Goal: Transaction & Acquisition: Purchase product/service

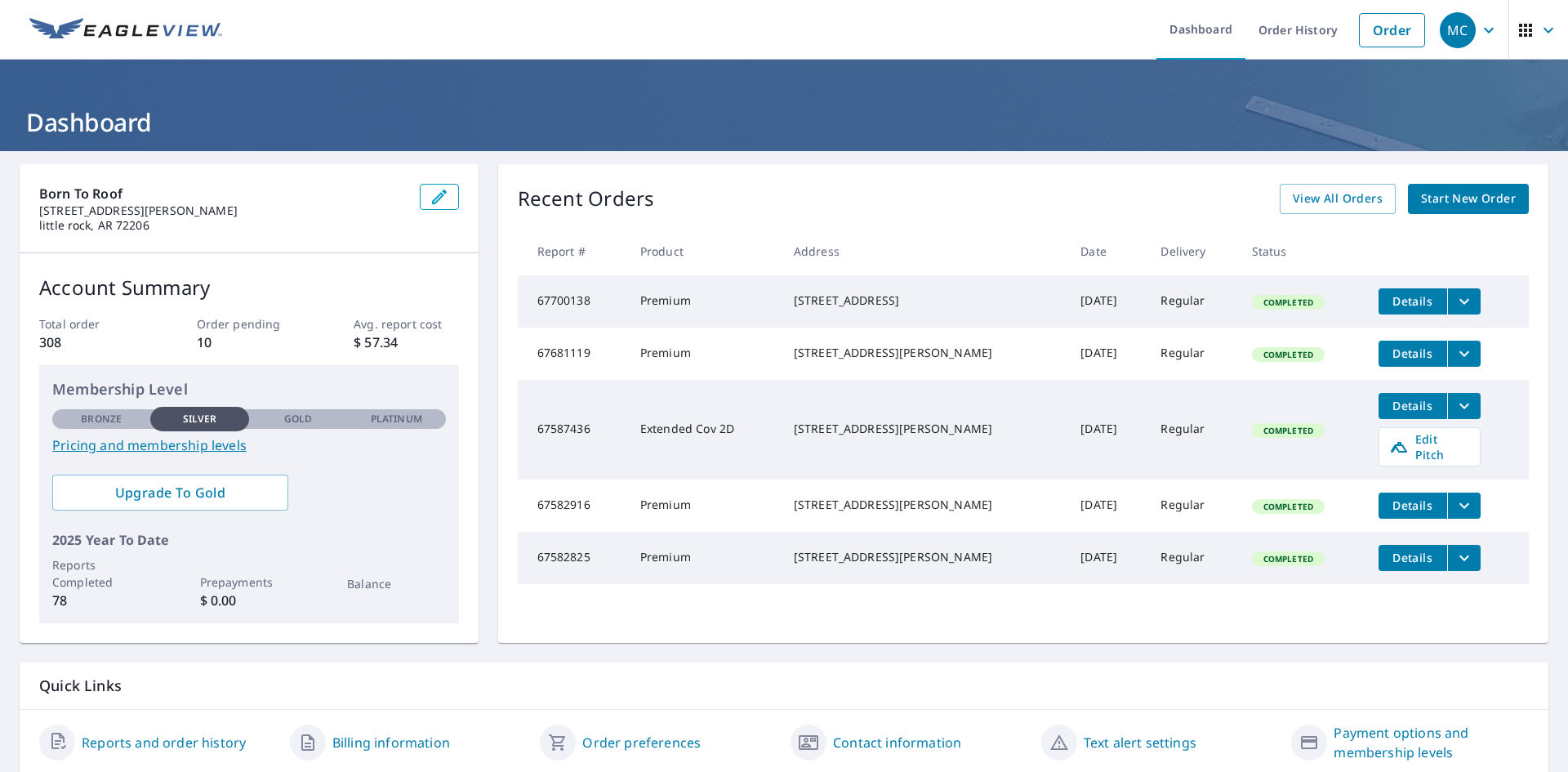
click at [1468, 202] on span "Start New Order" at bounding box center [1468, 199] width 95 height 20
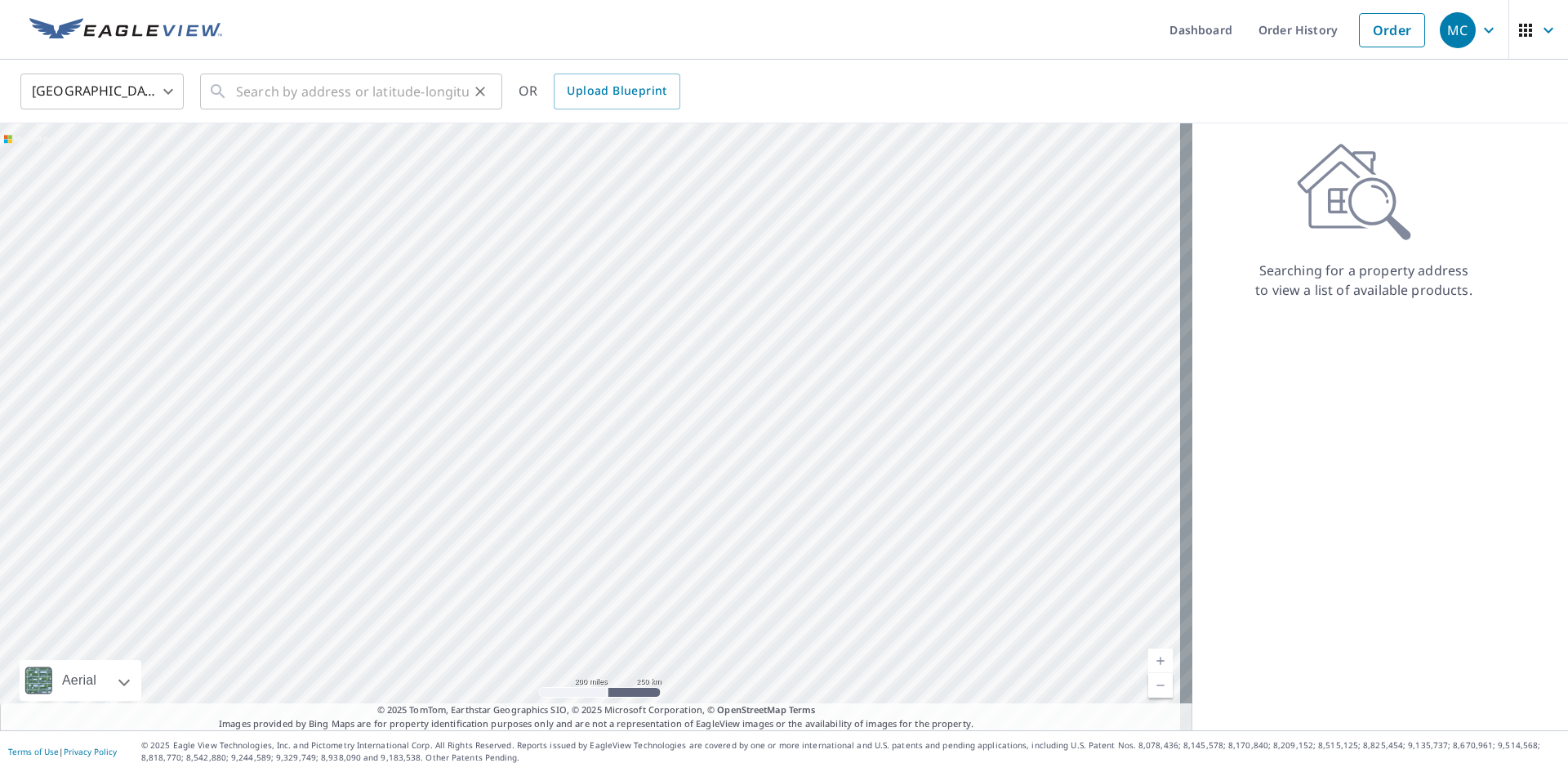
click at [475, 104] on div "​" at bounding box center [351, 91] width 302 height 36
click at [345, 81] on input "text" at bounding box center [352, 92] width 233 height 45
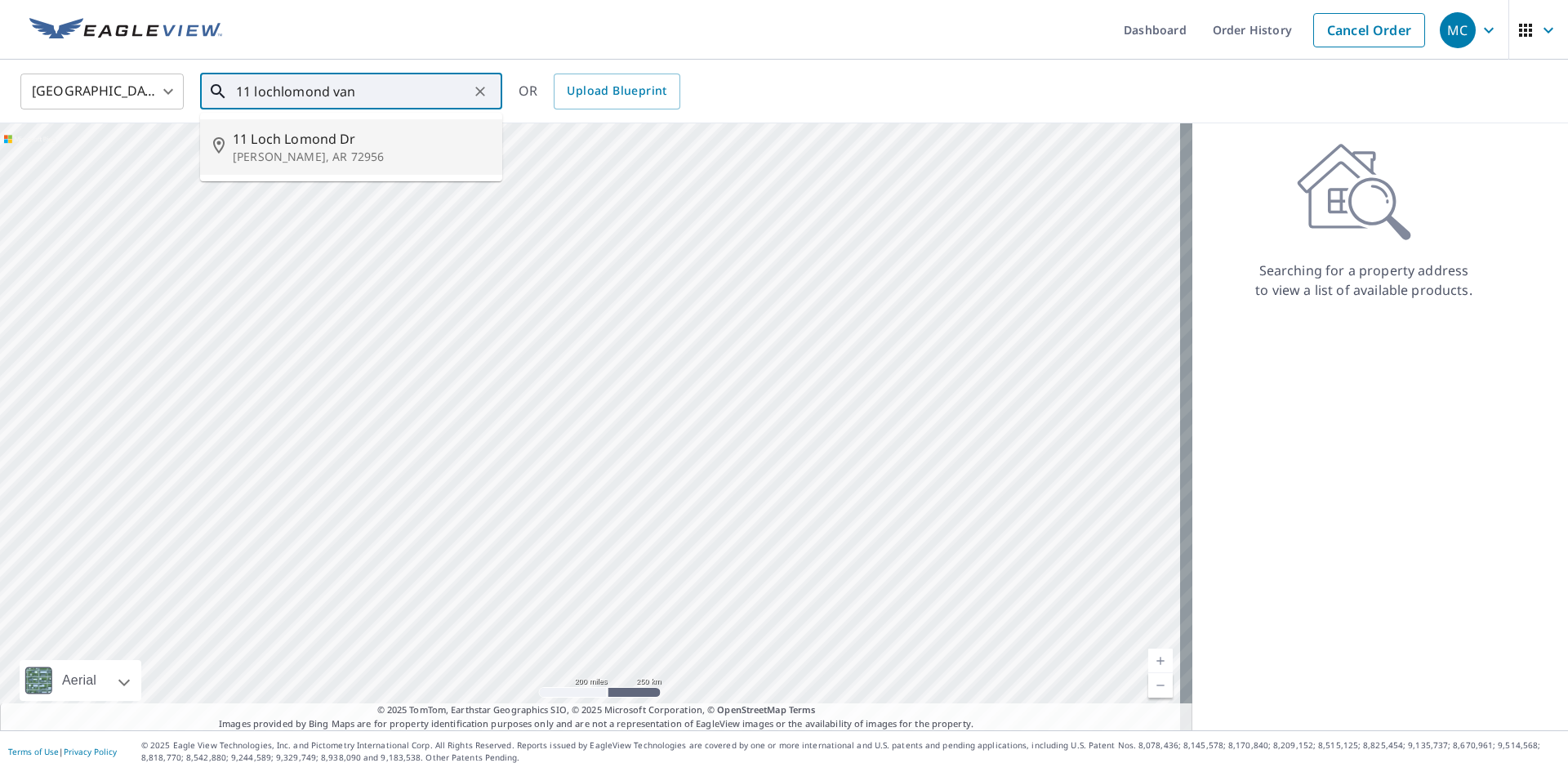
click at [338, 140] on span "11 Loch Lomond Dr" at bounding box center [360, 139] width 256 height 19
type input "[STREET_ADDRESS][PERSON_NAME]"
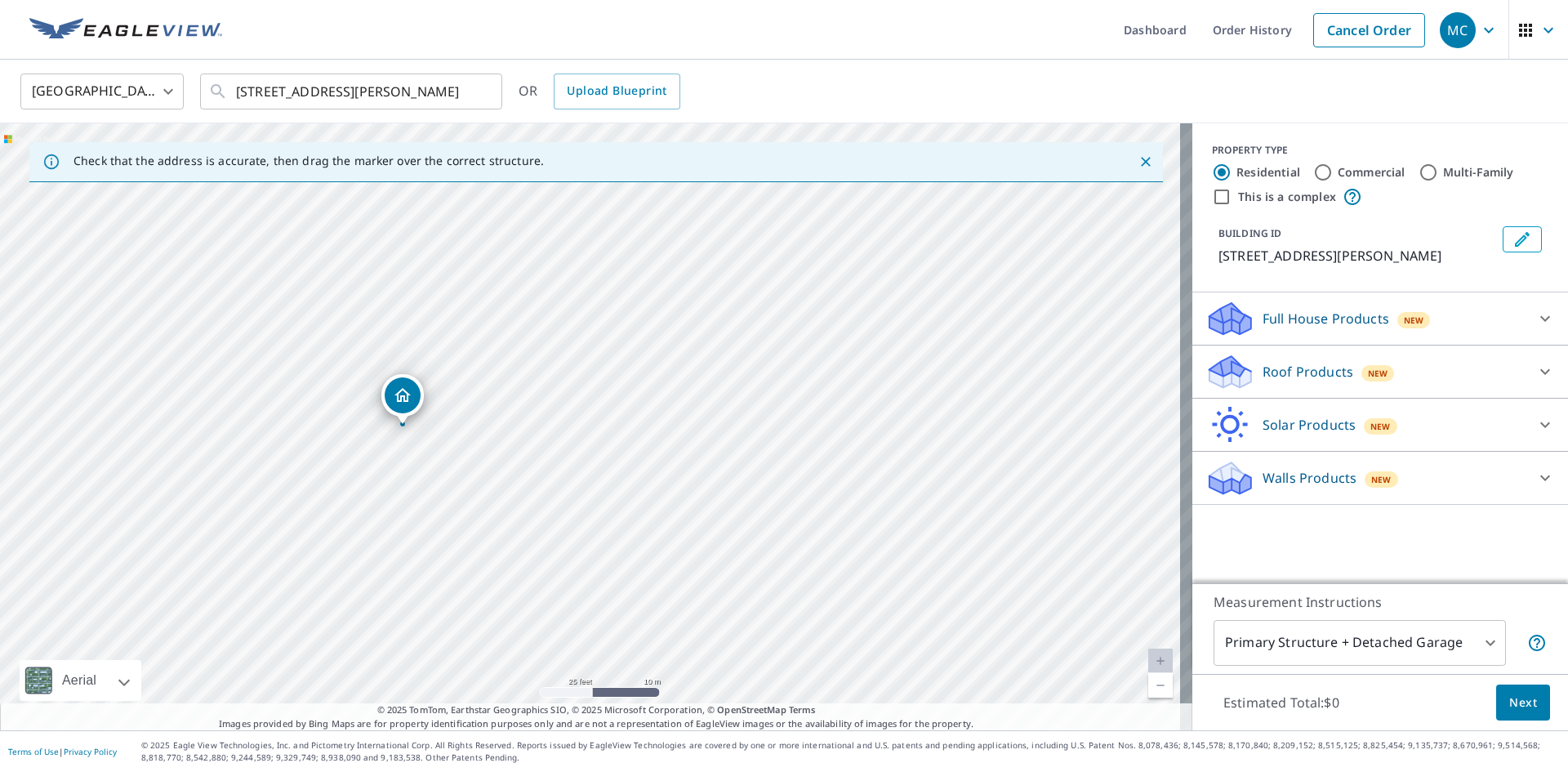
click at [1263, 355] on div "Roof Products New" at bounding box center [1365, 372] width 320 height 39
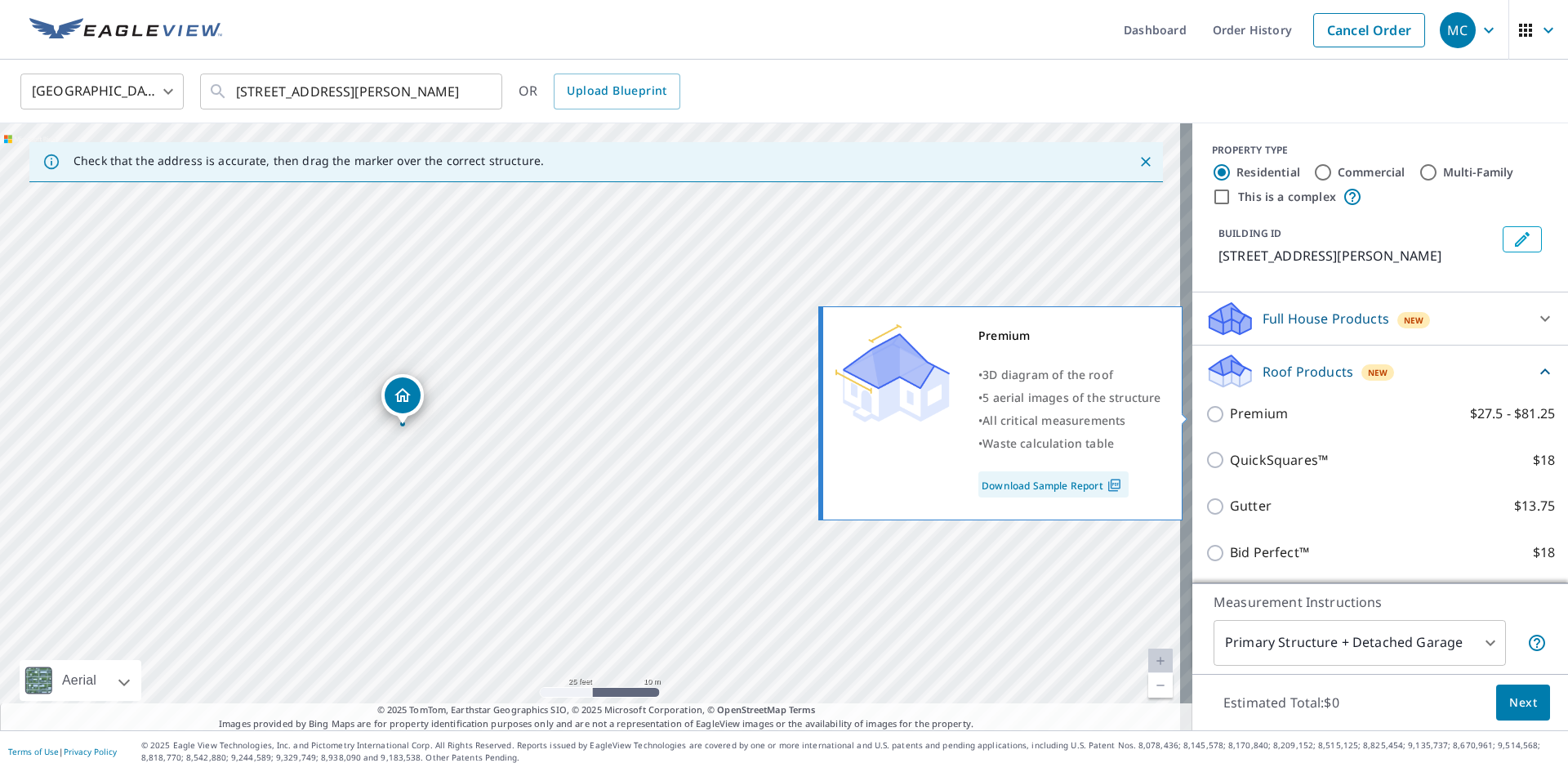
click at [1275, 411] on label "Premium $27.5 - $81.25" at bounding box center [1392, 413] width 325 height 20
click at [1230, 411] on input "Premium $27.5 - $81.25" at bounding box center [1217, 413] width 24 height 19
checkbox input "true"
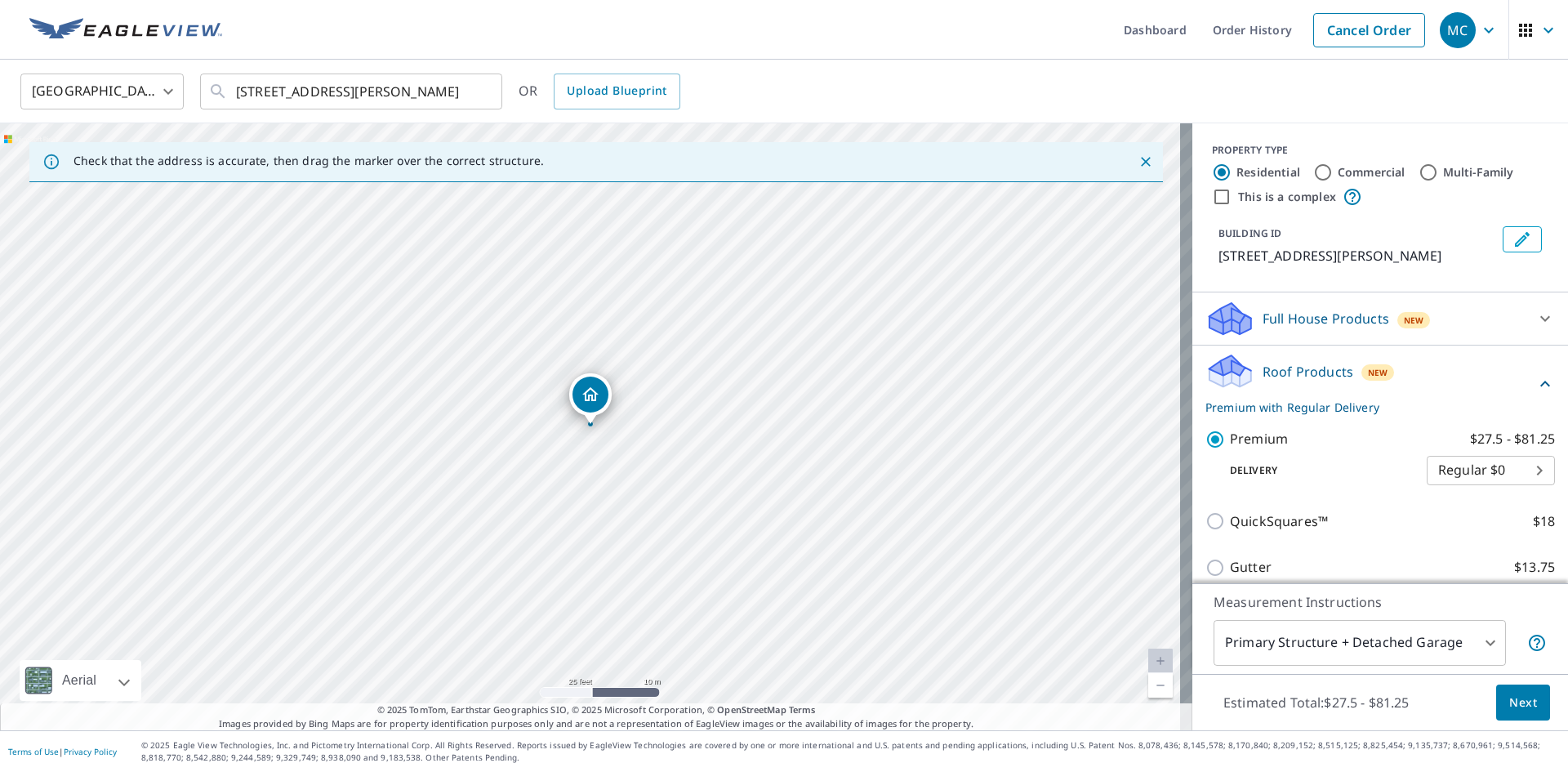
click at [1514, 704] on span "Next" at bounding box center [1523, 702] width 28 height 20
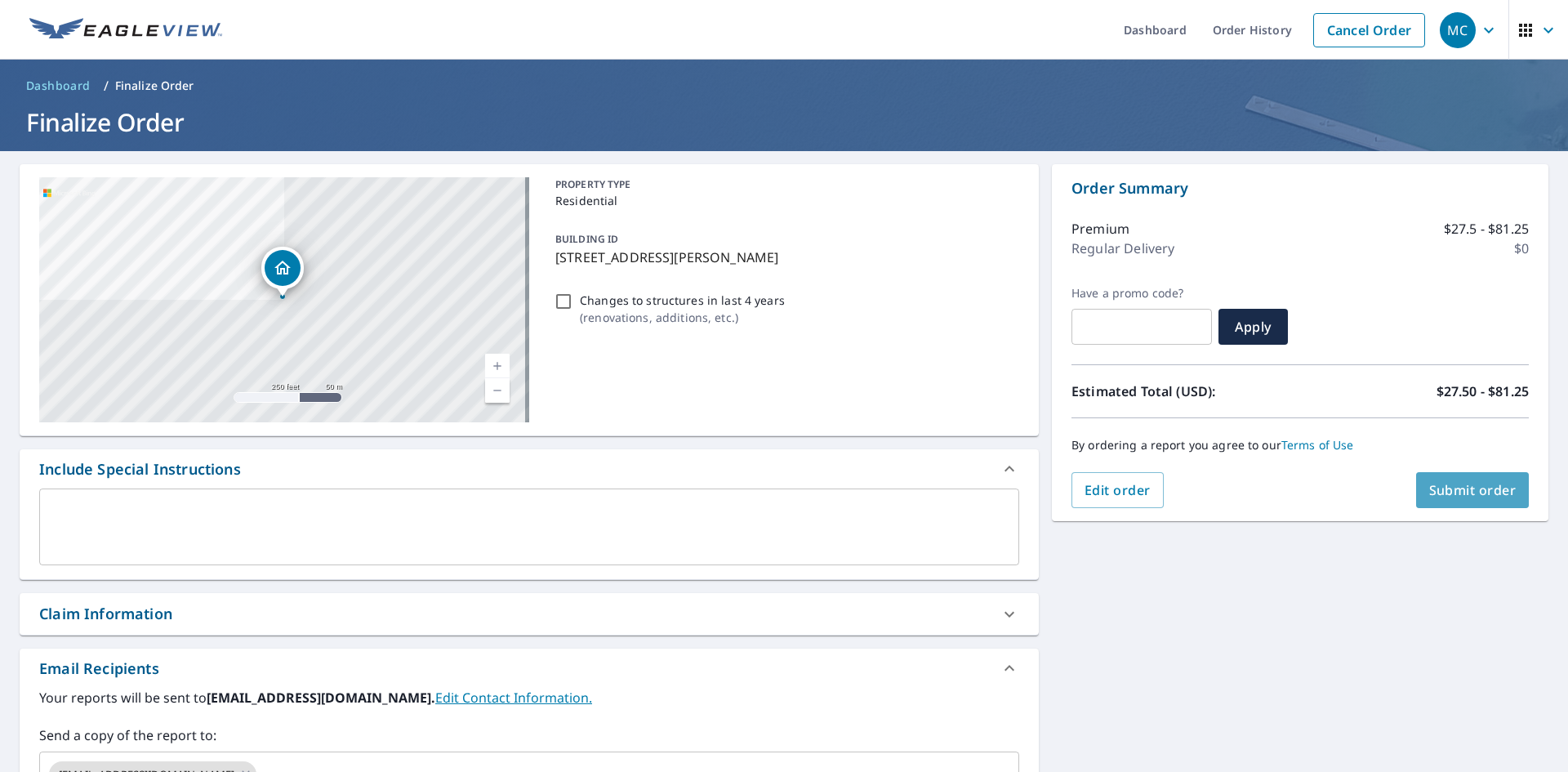
click at [1422, 480] on button "Submit order" at bounding box center [1472, 490] width 113 height 36
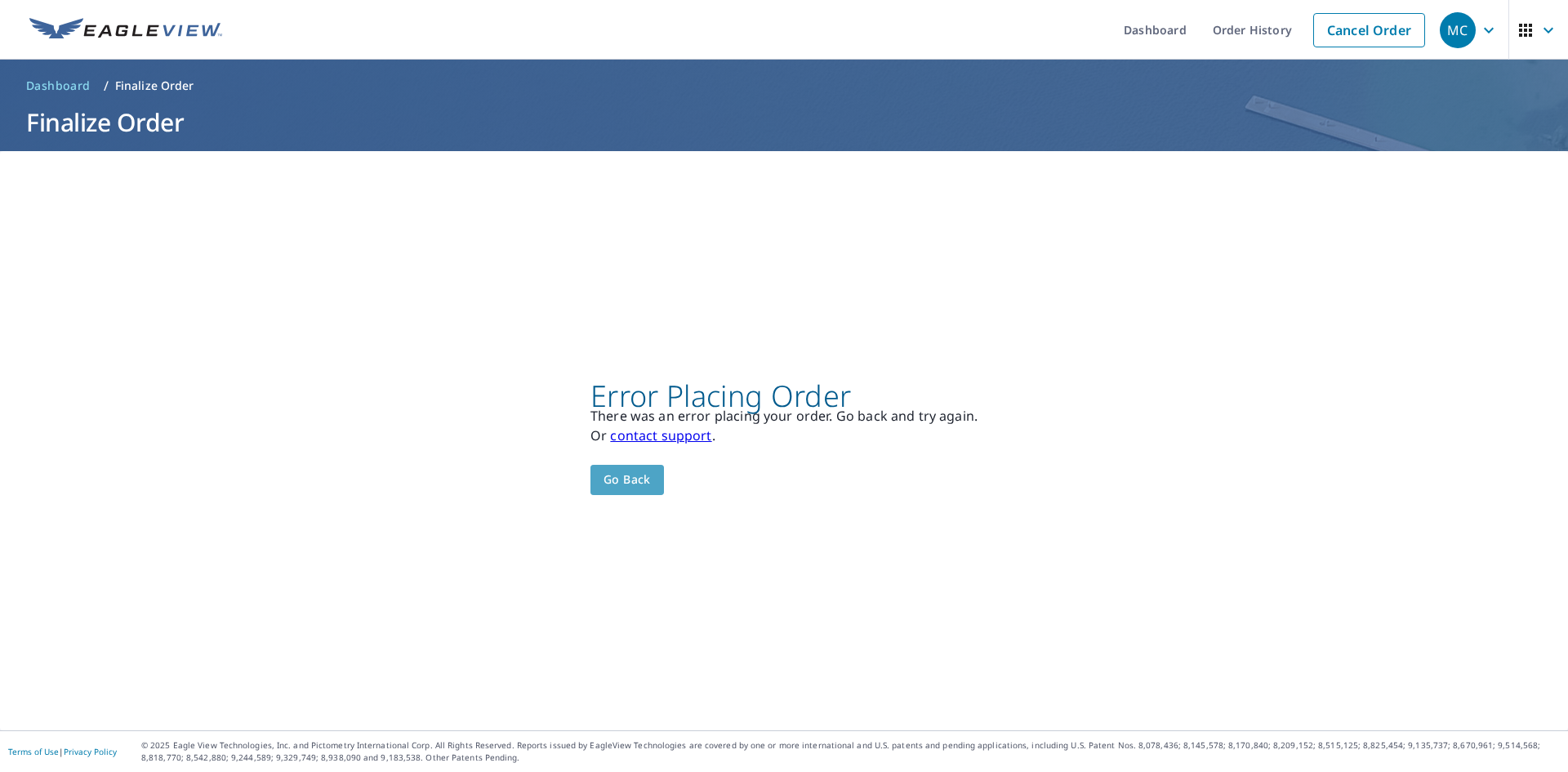
click at [612, 479] on span "Go back" at bounding box center [627, 480] width 47 height 20
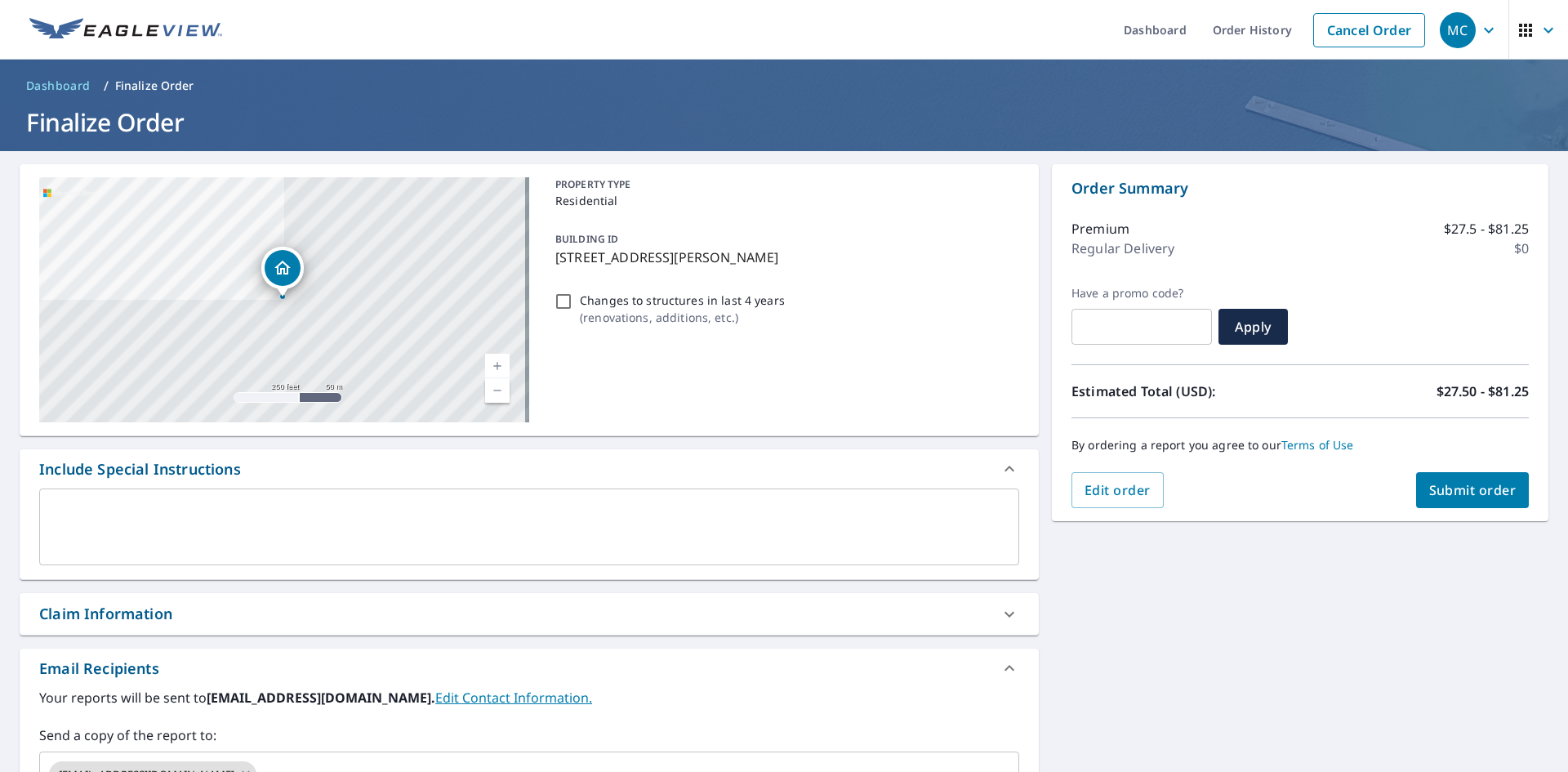
click at [1455, 495] on span "Submit order" at bounding box center [1472, 490] width 87 height 18
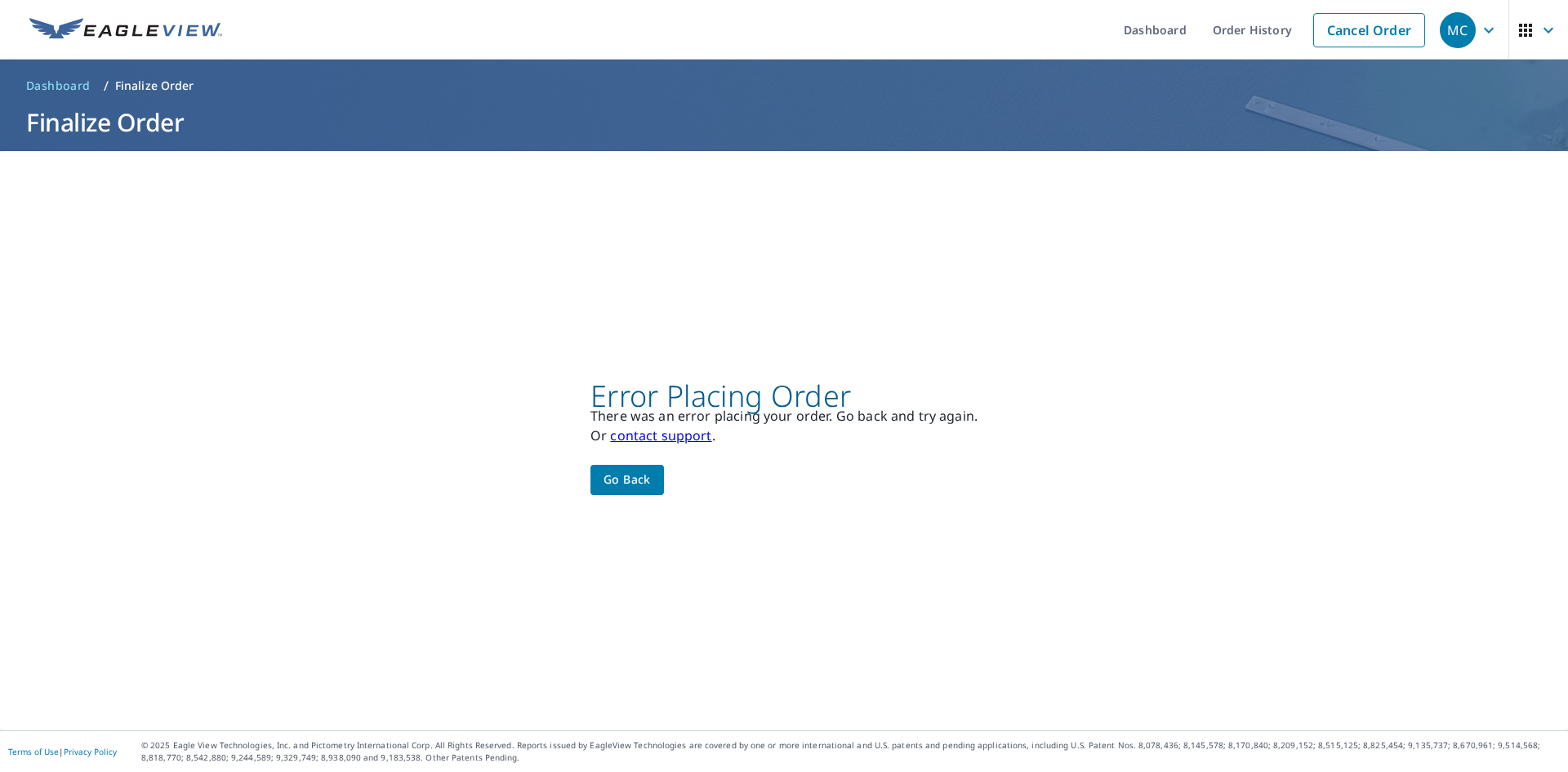
click at [631, 484] on span "Go back" at bounding box center [627, 480] width 47 height 20
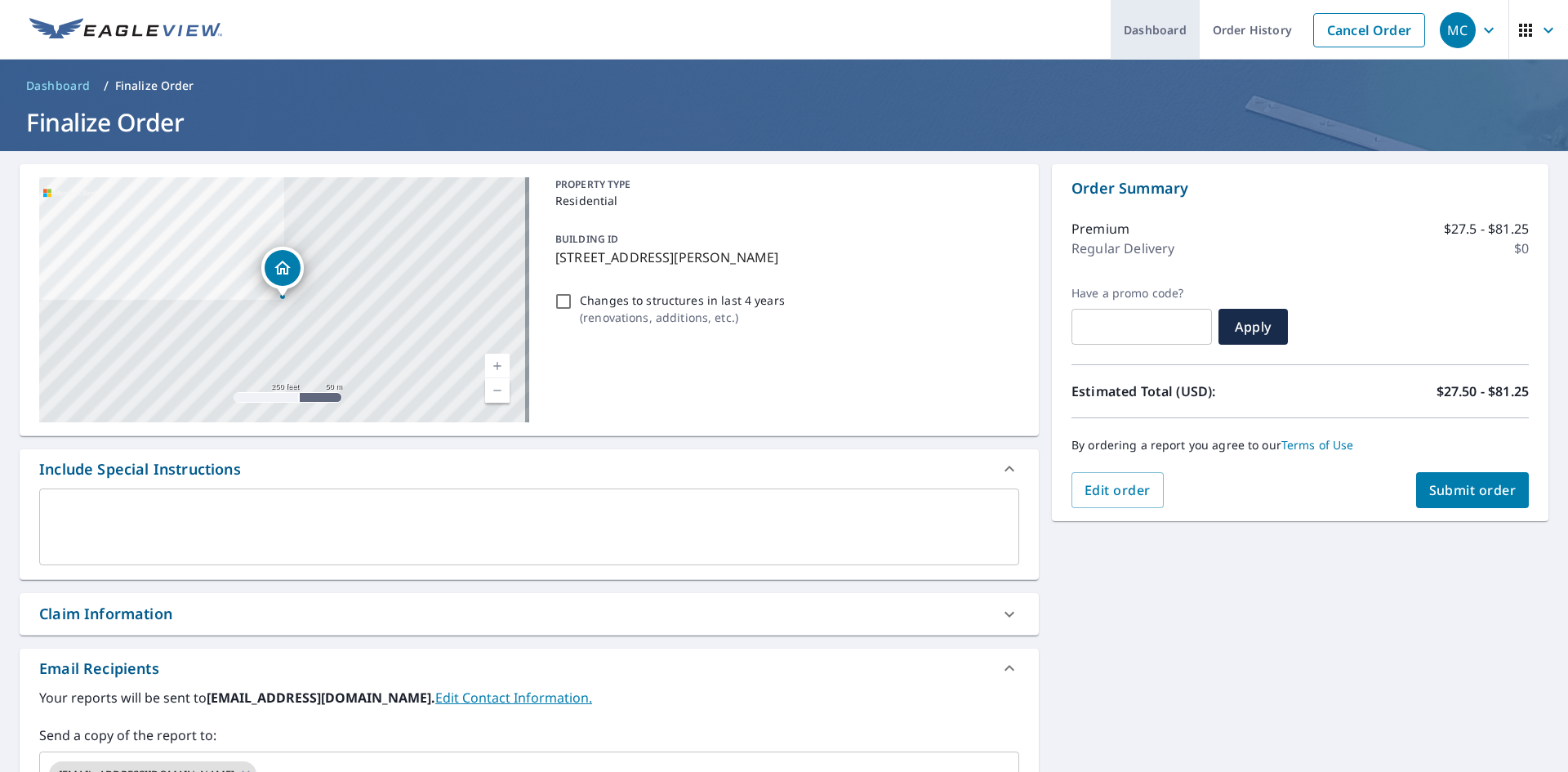
click at [1162, 18] on link "Dashboard" at bounding box center [1155, 29] width 89 height 60
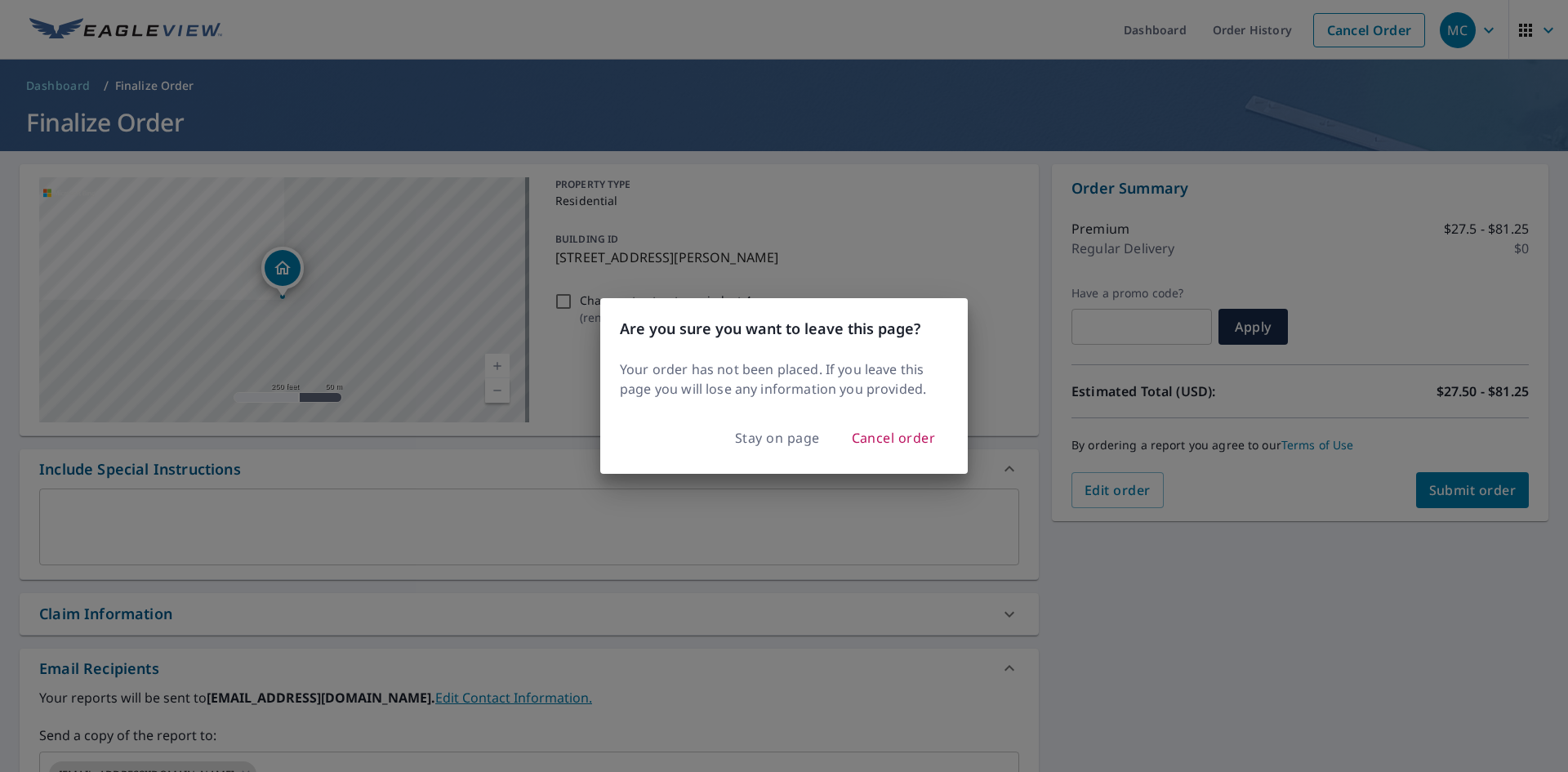
click at [961, 170] on div "Are you sure you want to leave this page? Your order has not been placed. If yo…" at bounding box center [784, 386] width 1568 height 772
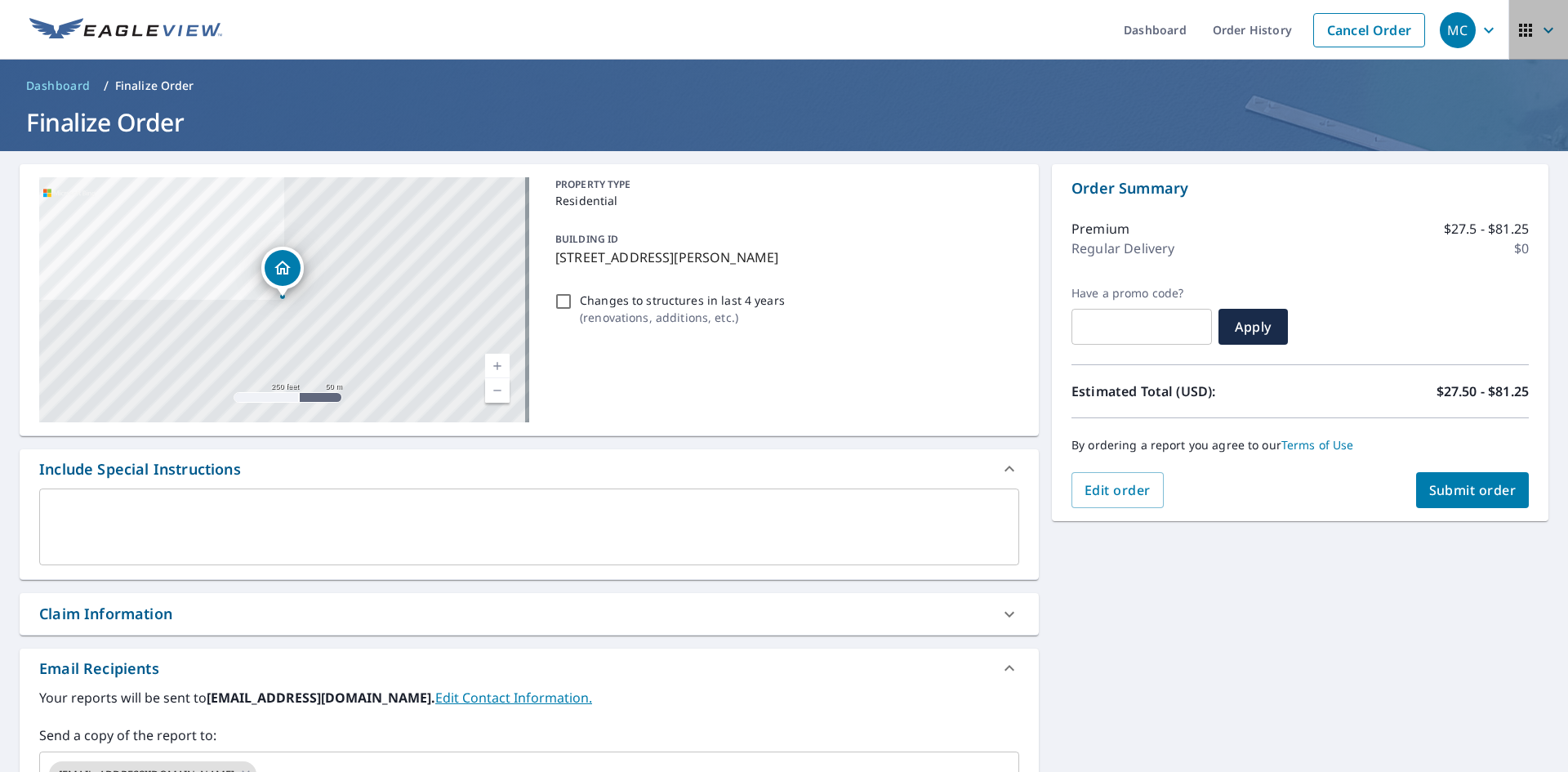
click at [1538, 18] on span "button" at bounding box center [1538, 30] width 45 height 39
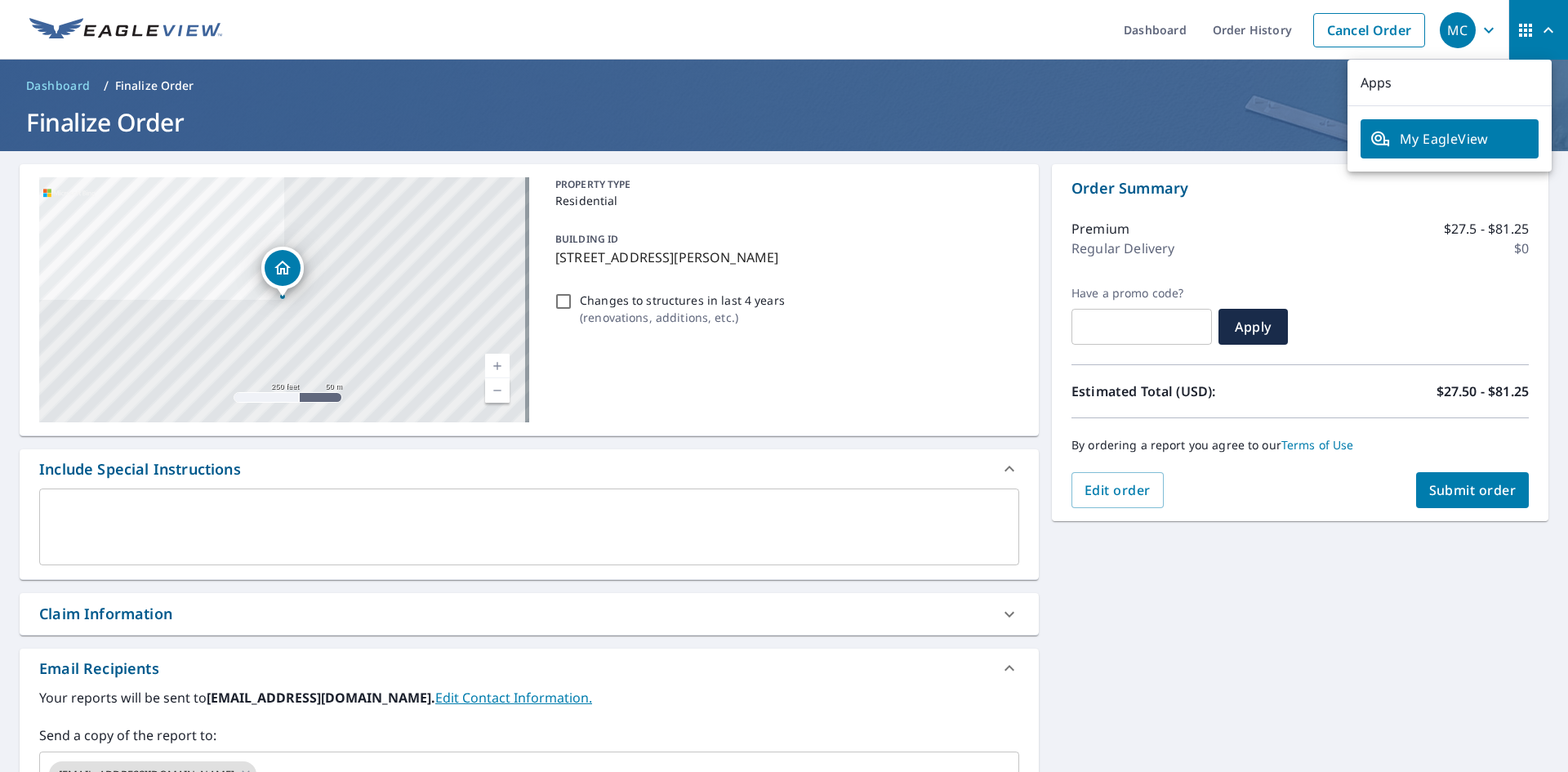
click at [1446, 25] on div "MC" at bounding box center [1457, 30] width 36 height 36
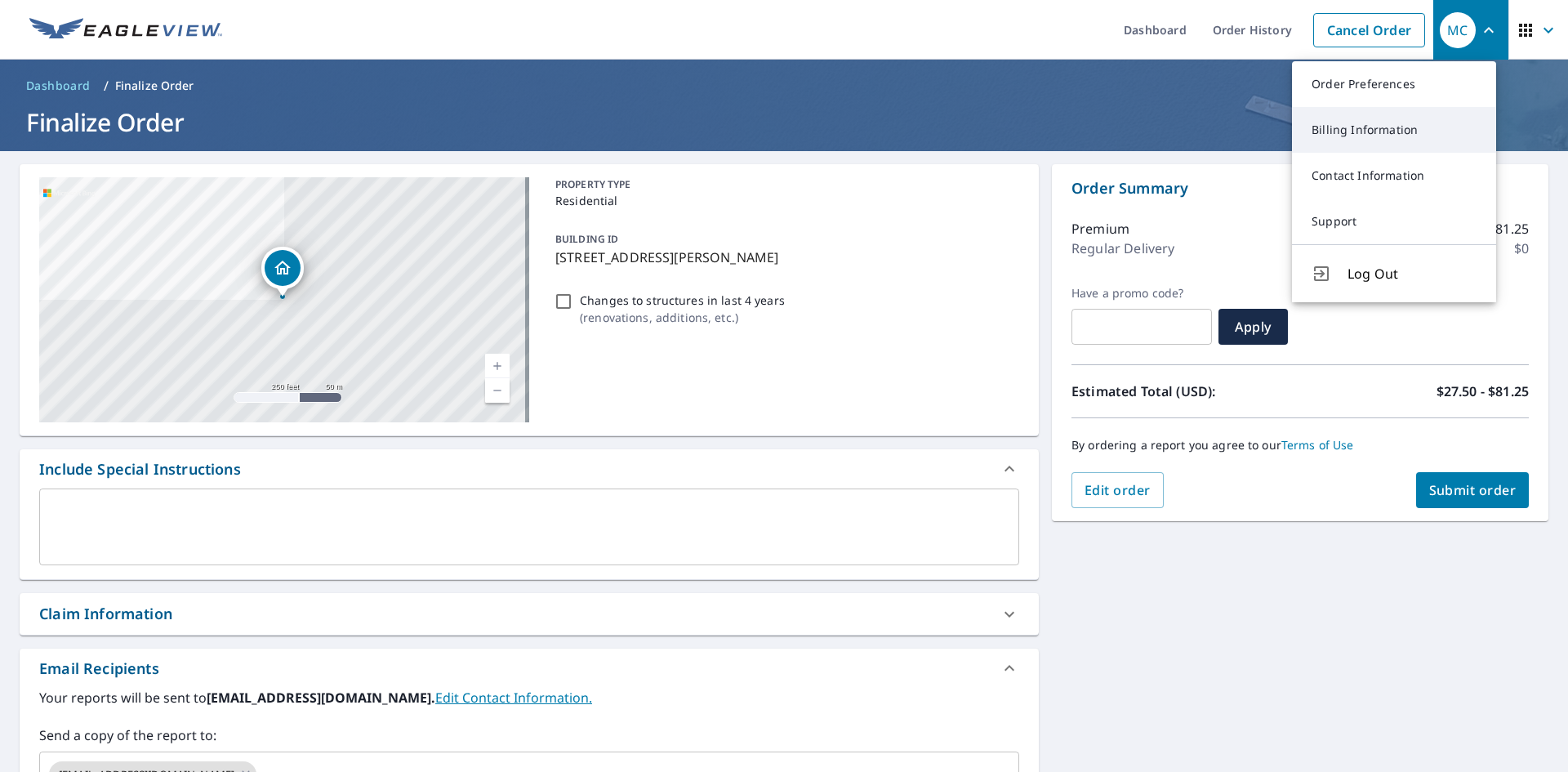
click at [1383, 132] on link "Billing Information" at bounding box center [1393, 129] width 204 height 45
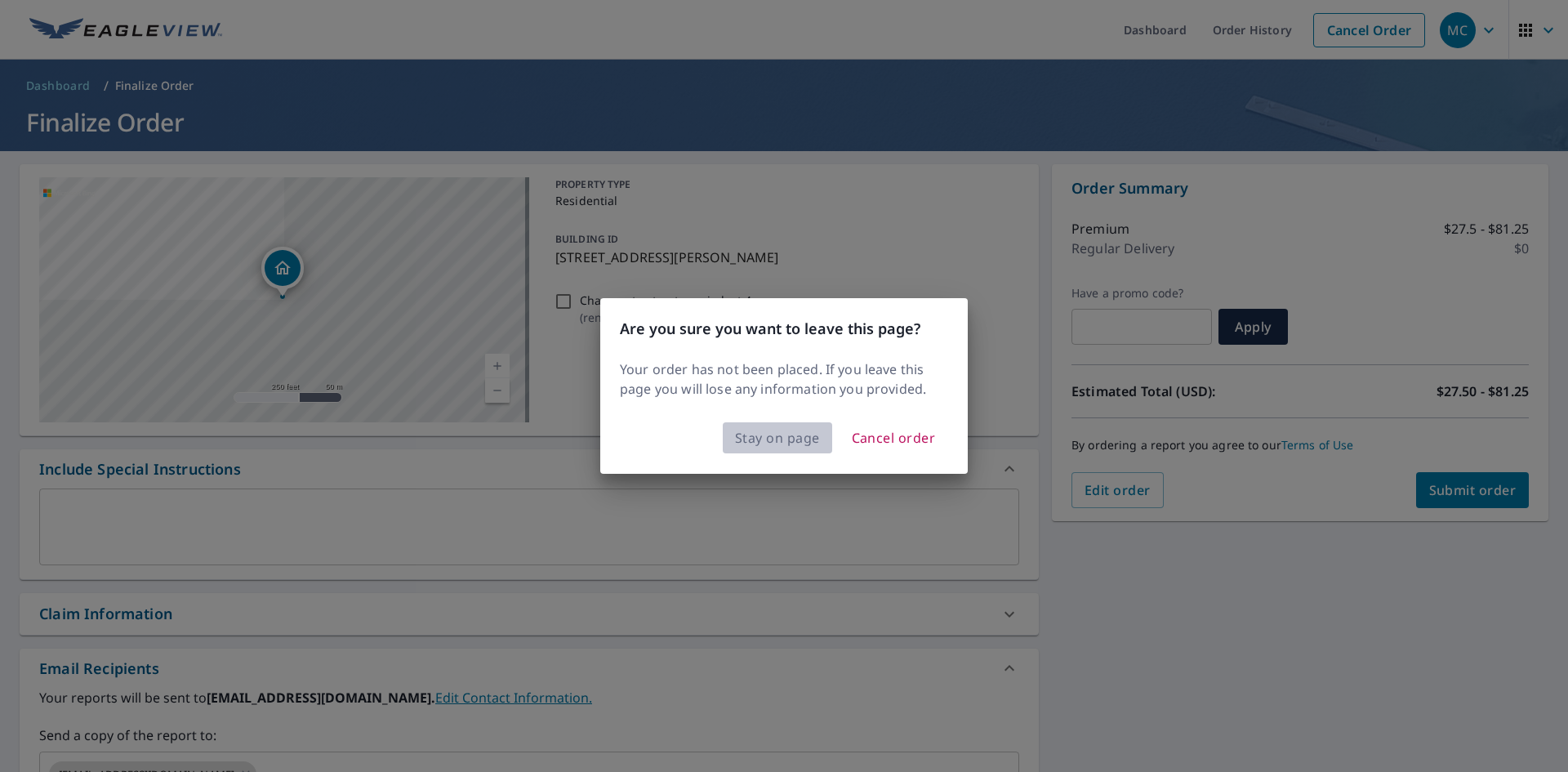
click at [768, 435] on span "Stay on page" at bounding box center [777, 437] width 85 height 23
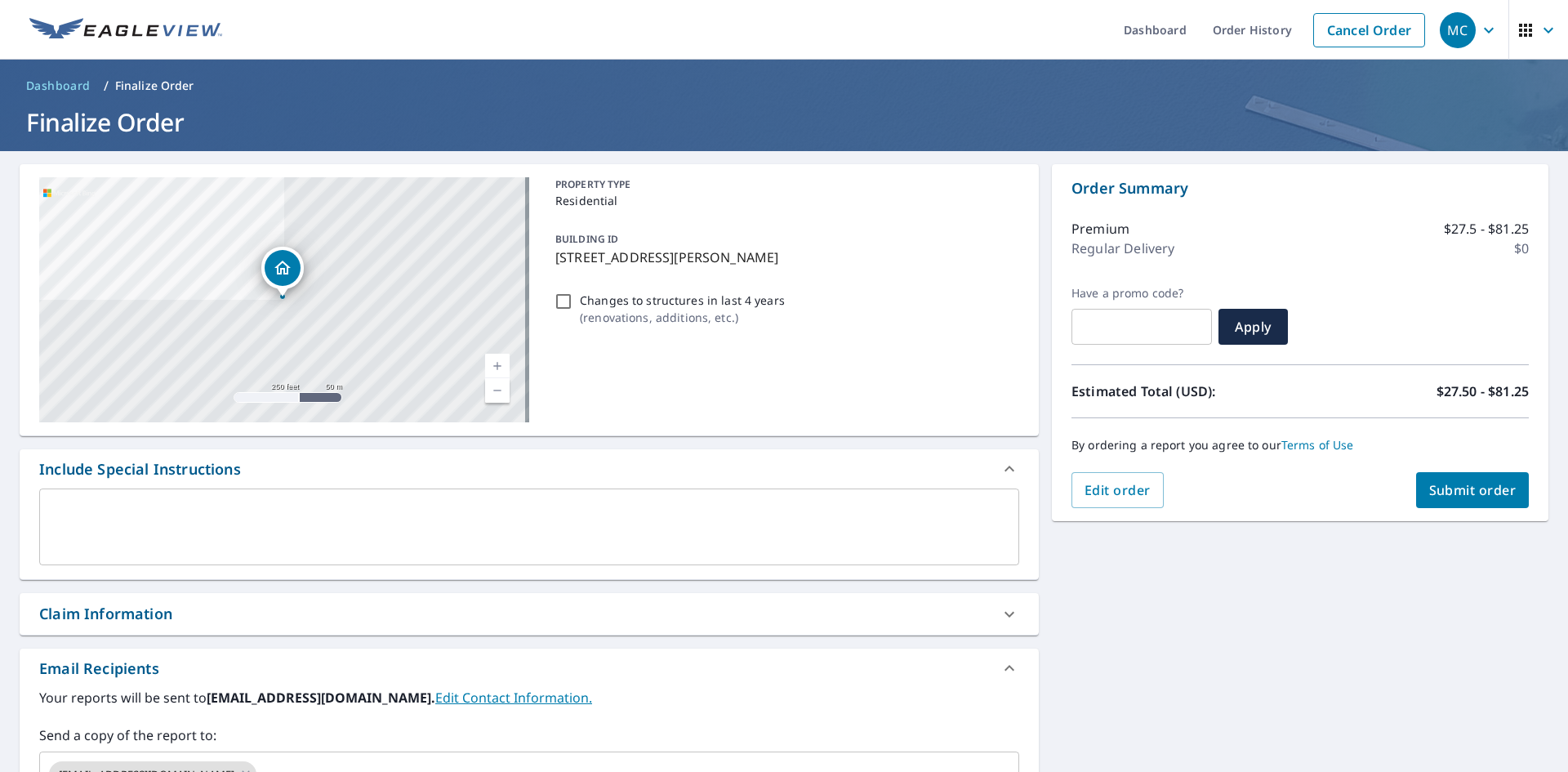
click at [1479, 27] on icon "button" at bounding box center [1488, 29] width 19 height 19
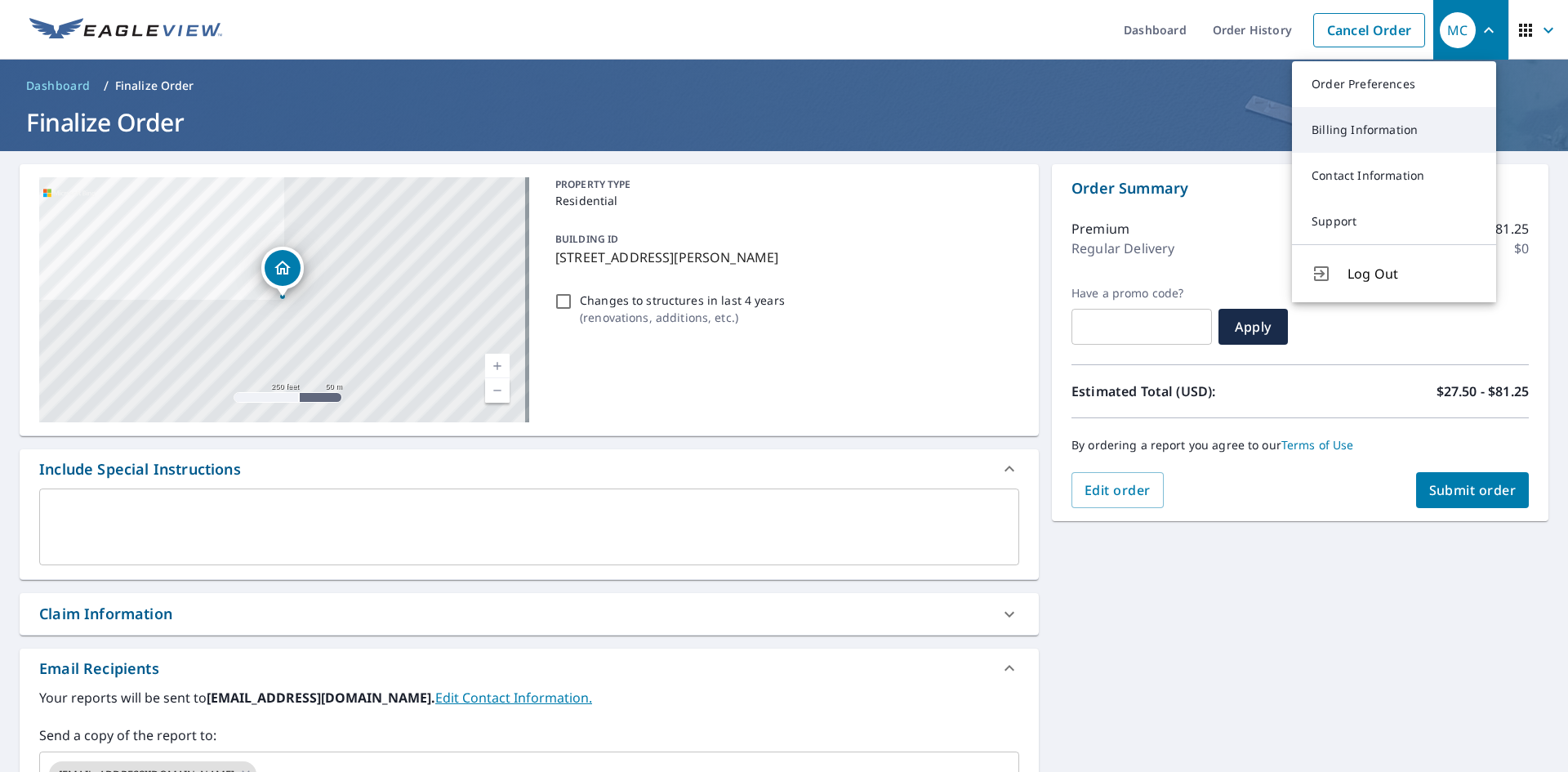
click at [1354, 131] on link "Billing Information" at bounding box center [1393, 129] width 204 height 45
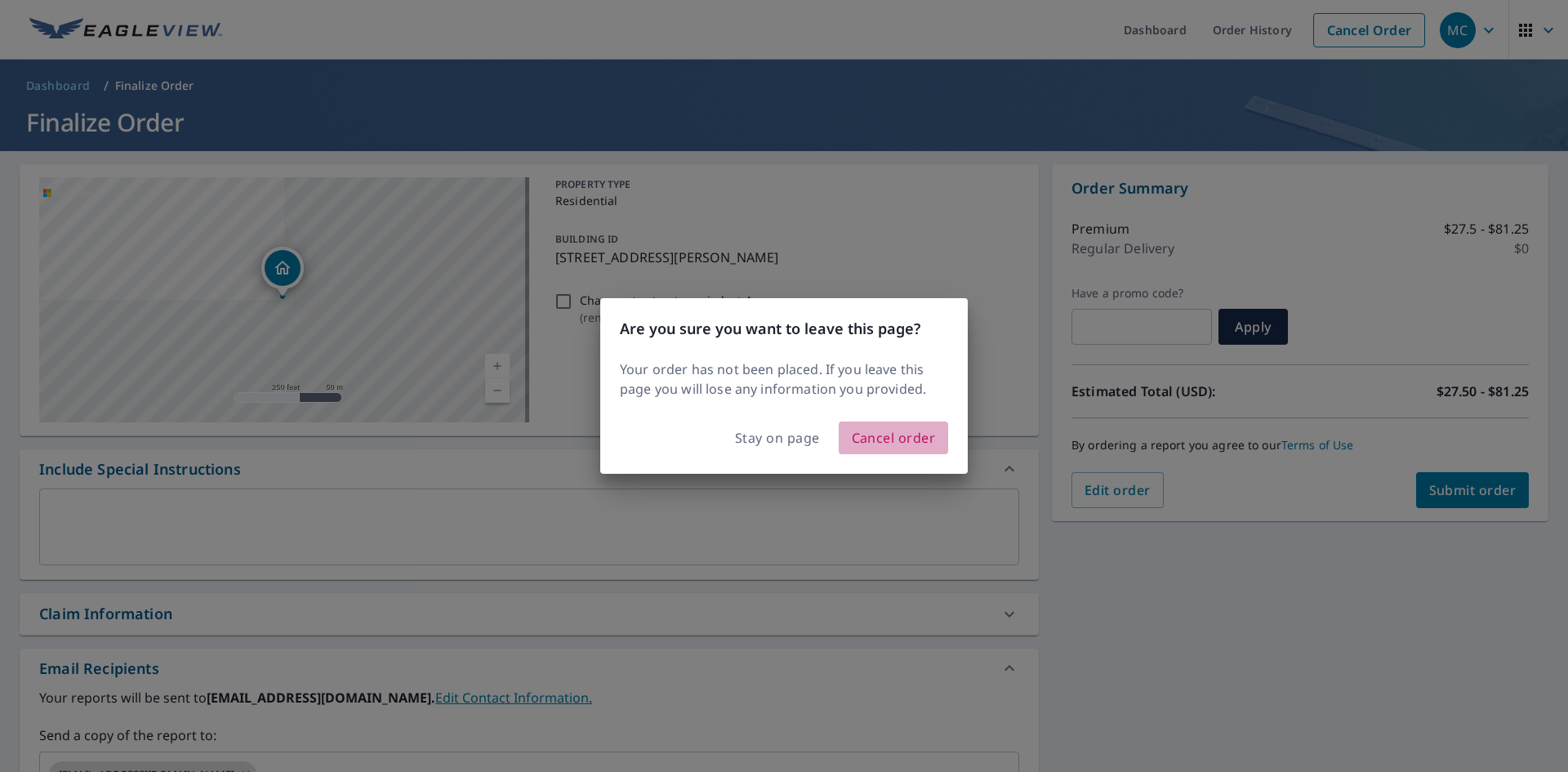
click at [915, 437] on span "Cancel order" at bounding box center [894, 437] width 84 height 23
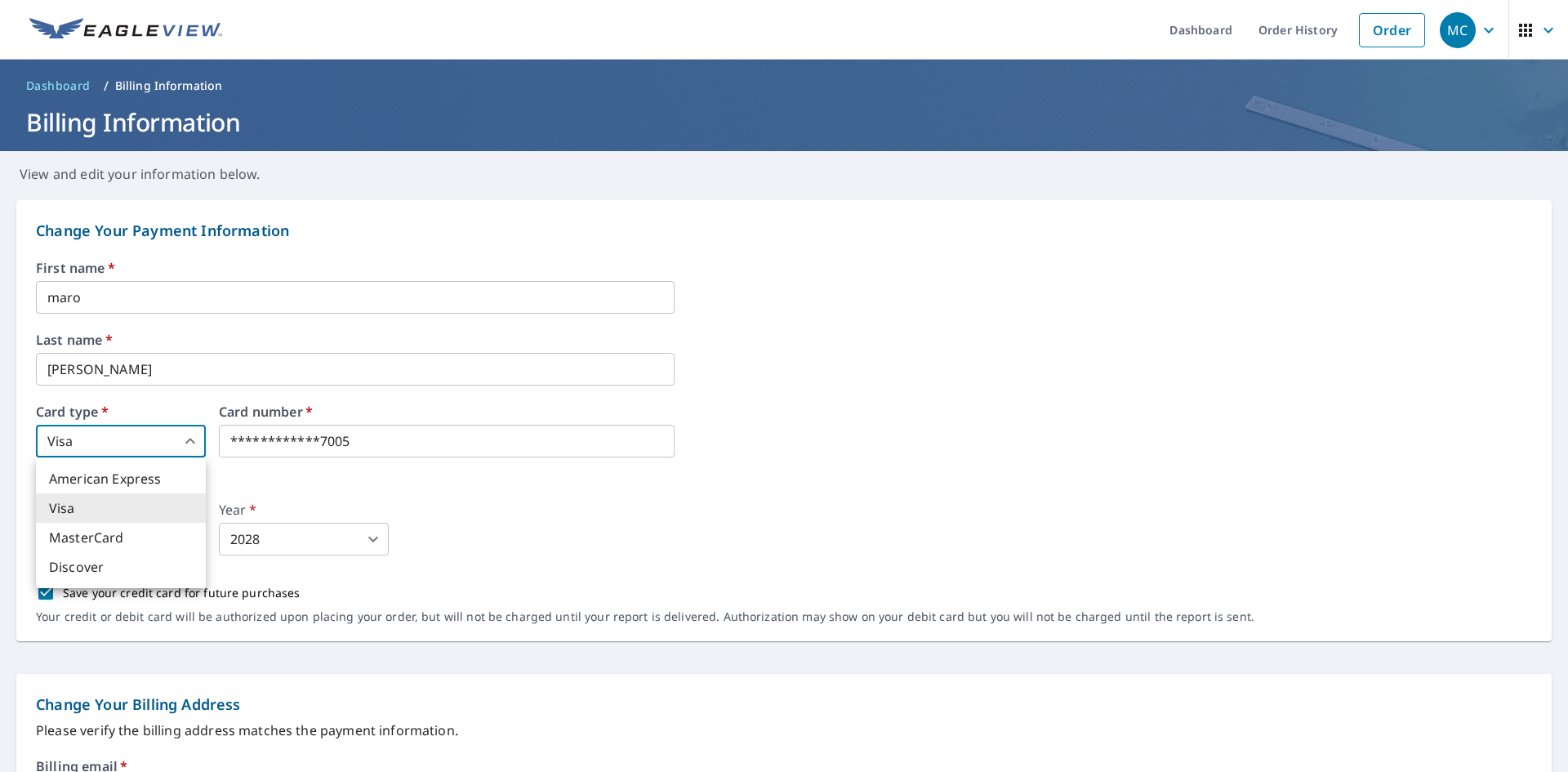
click at [180, 437] on body "**********" at bounding box center [784, 386] width 1568 height 772
click at [125, 496] on li "Visa" at bounding box center [121, 507] width 170 height 29
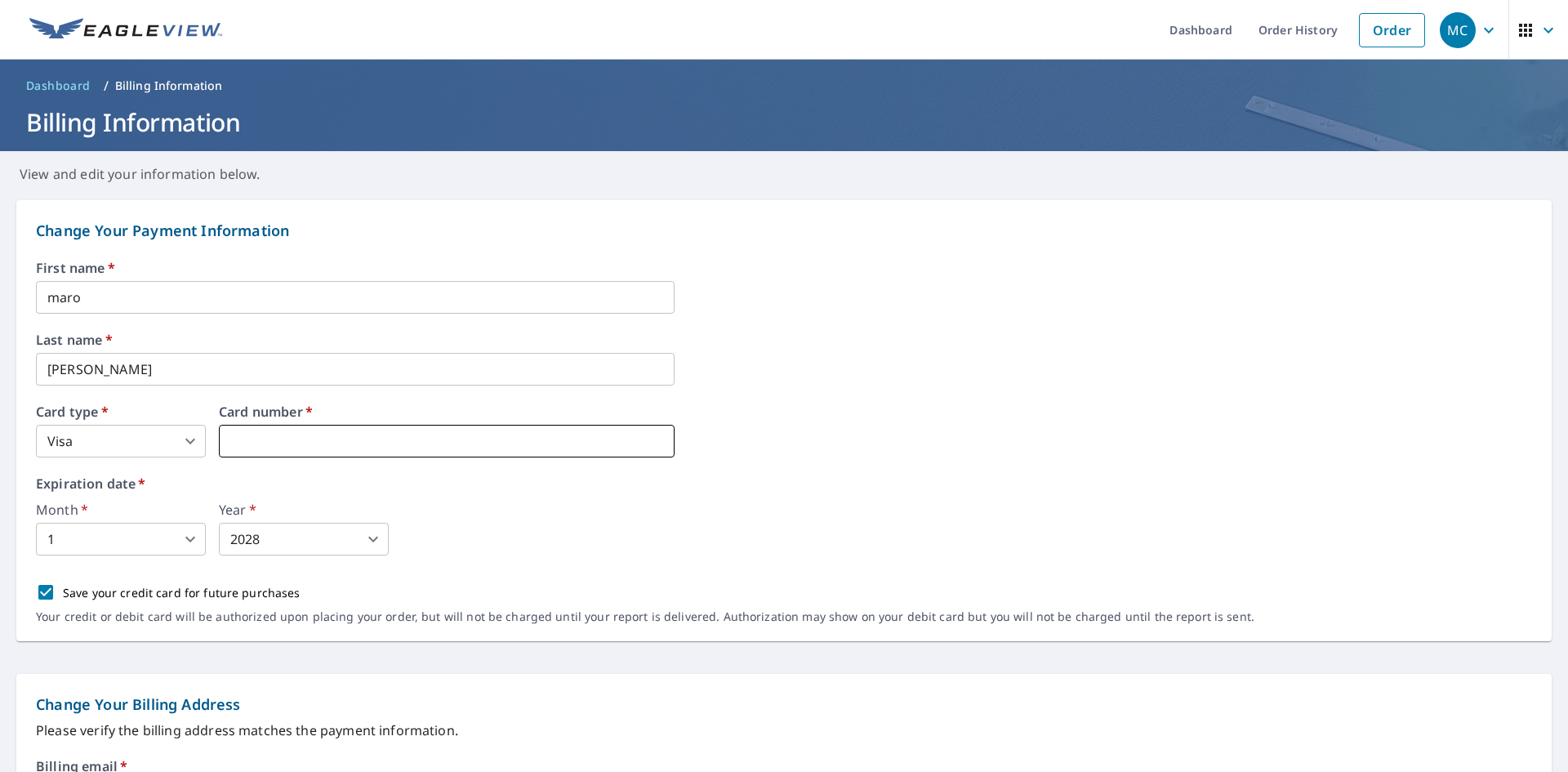
click at [501, 428] on iframe "To enrich screen reader interactions, please activate Accessibility in Grammarl…" at bounding box center [447, 441] width 455 height 33
click at [326, 533] on body "MC MC Dashboard Order History Order MC Dashboard / Billing Information Billing …" at bounding box center [784, 386] width 1568 height 772
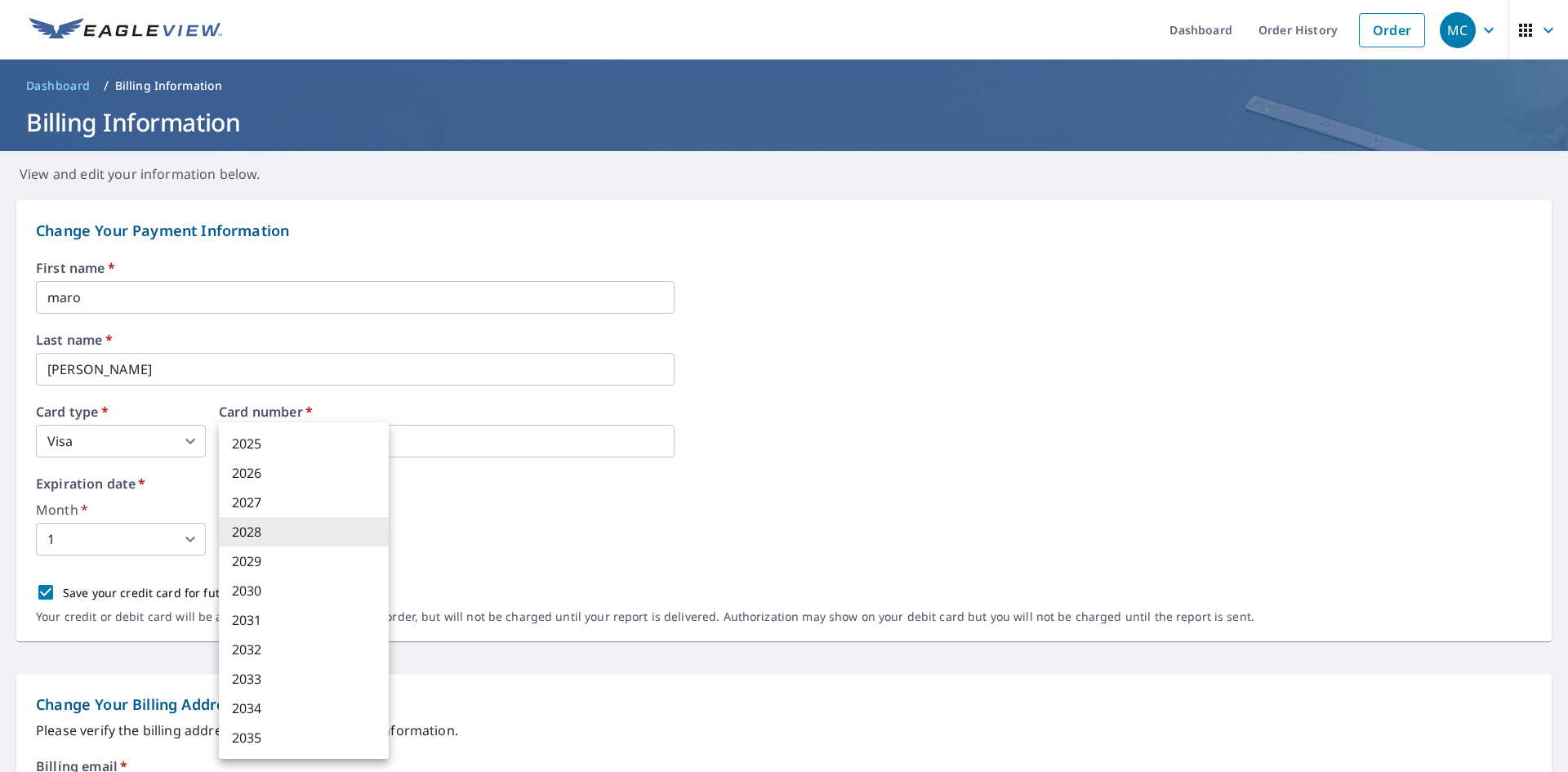
click at [300, 475] on li "2026" at bounding box center [304, 472] width 170 height 29
type input "2026"
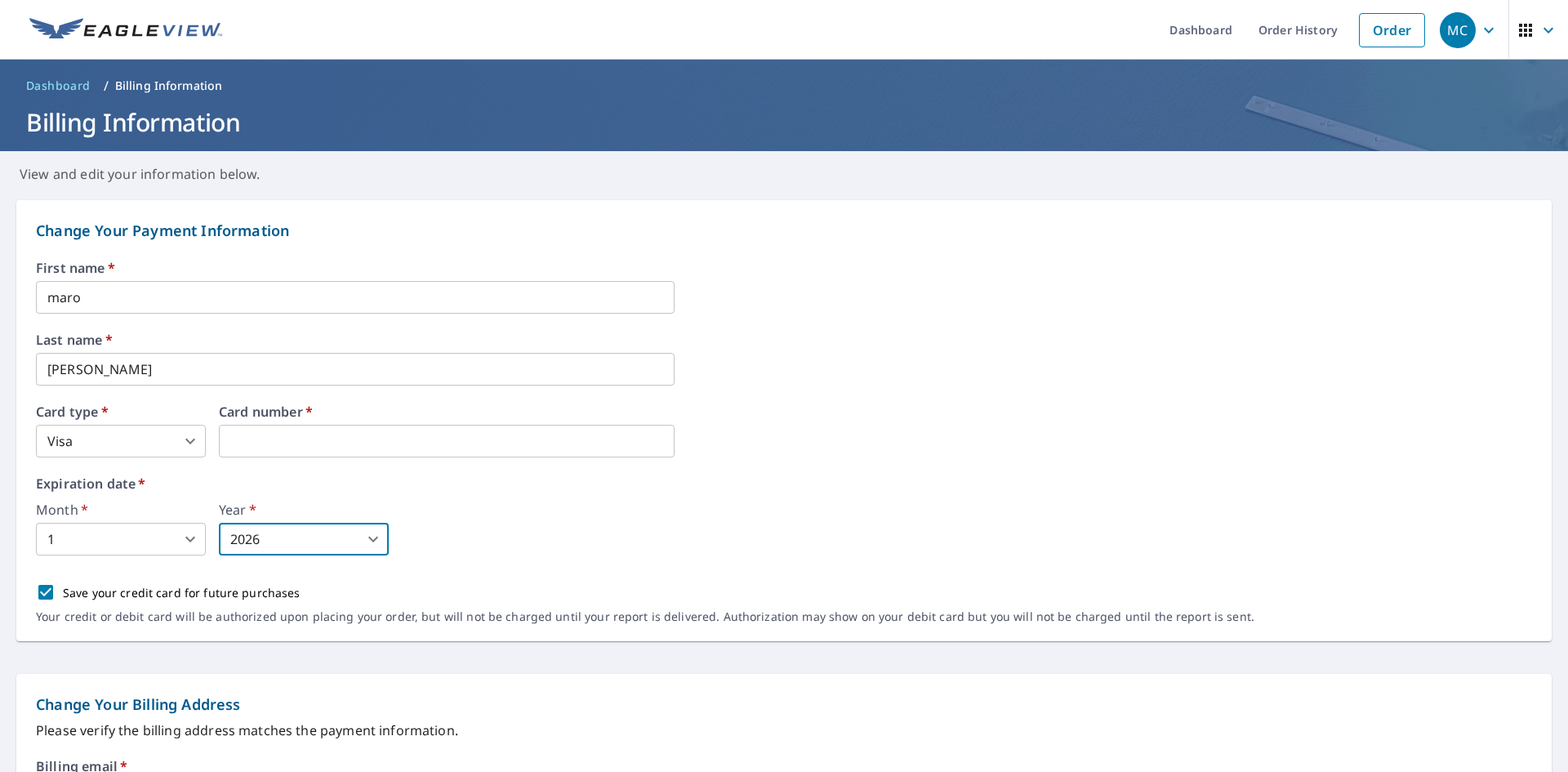
click at [123, 546] on body "MC MC Dashboard Order History Order MC Dashboard / Billing Information Billing …" at bounding box center [784, 386] width 1568 height 772
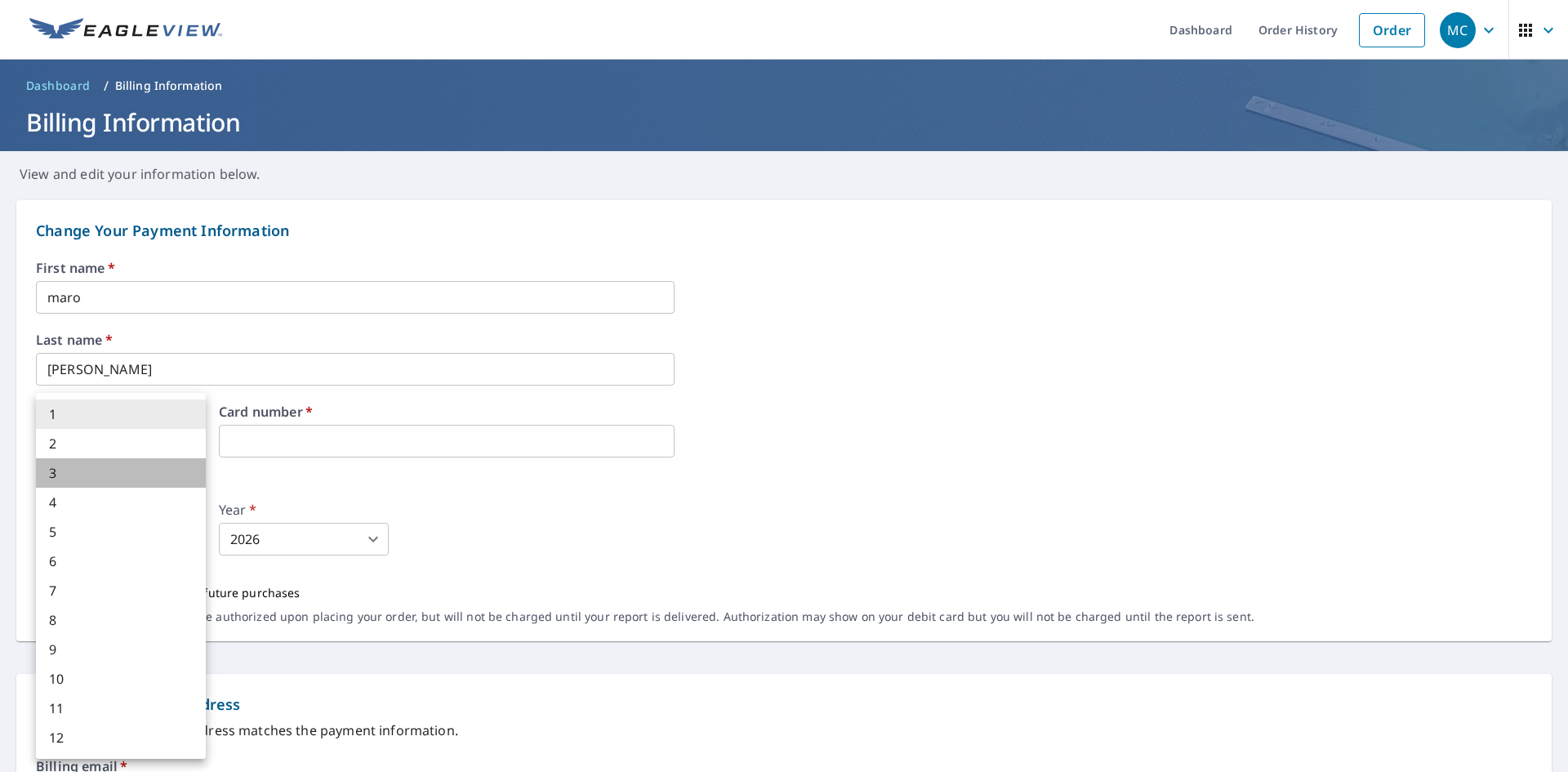
click at [107, 470] on li "3" at bounding box center [121, 472] width 170 height 29
type input "3"
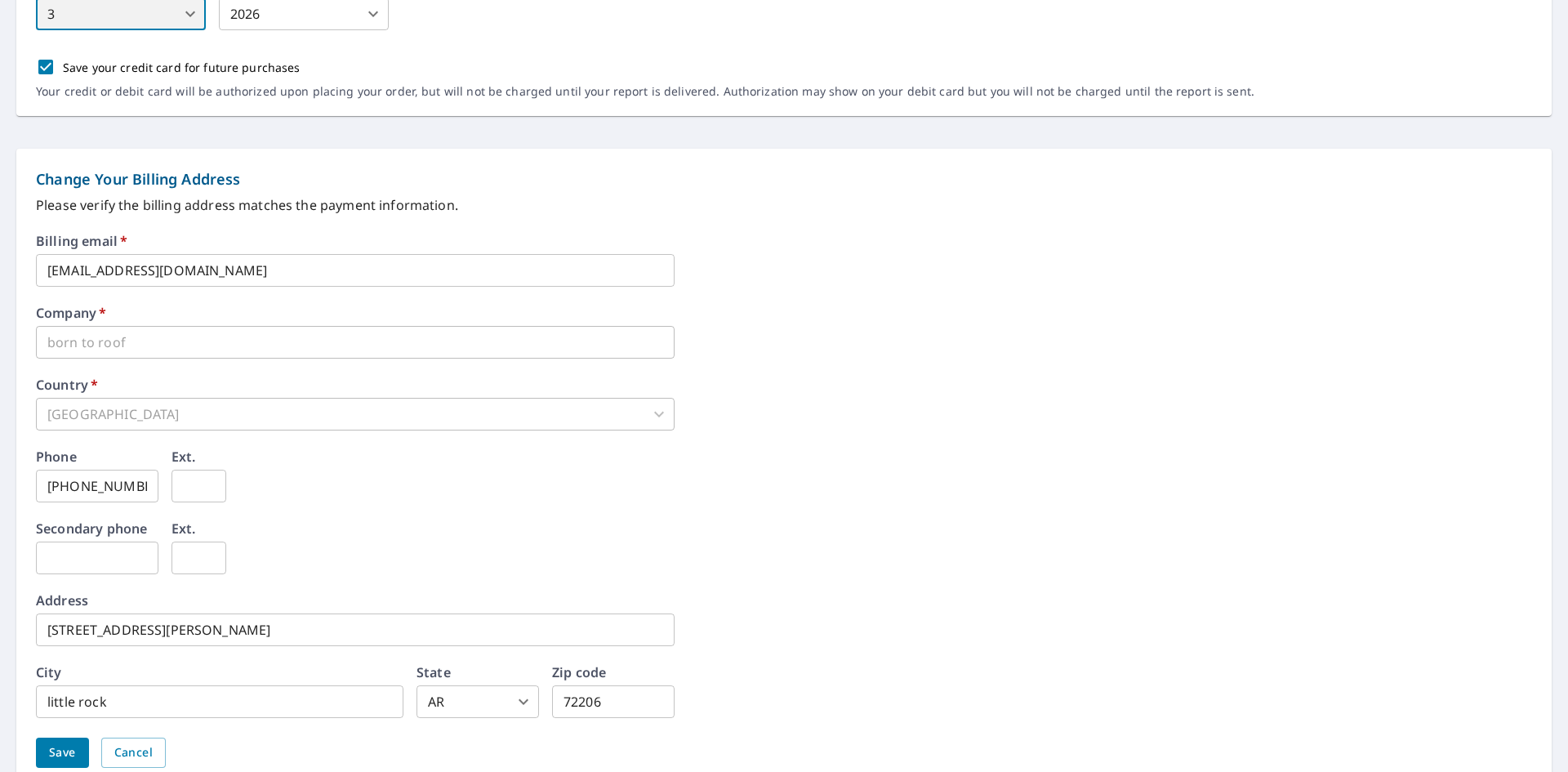
scroll to position [599, 0]
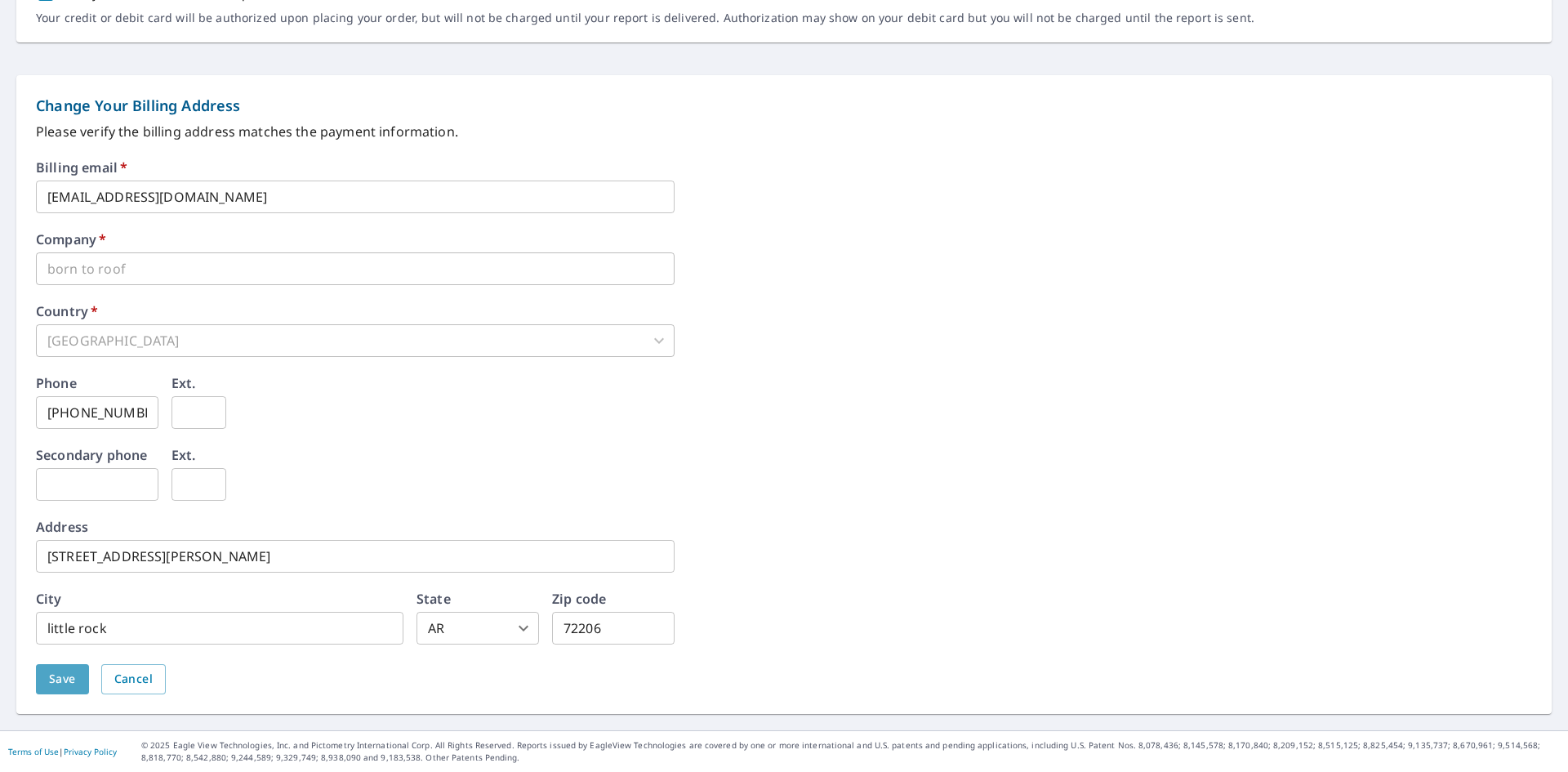
click at [56, 671] on span "Save" at bounding box center [62, 679] width 27 height 20
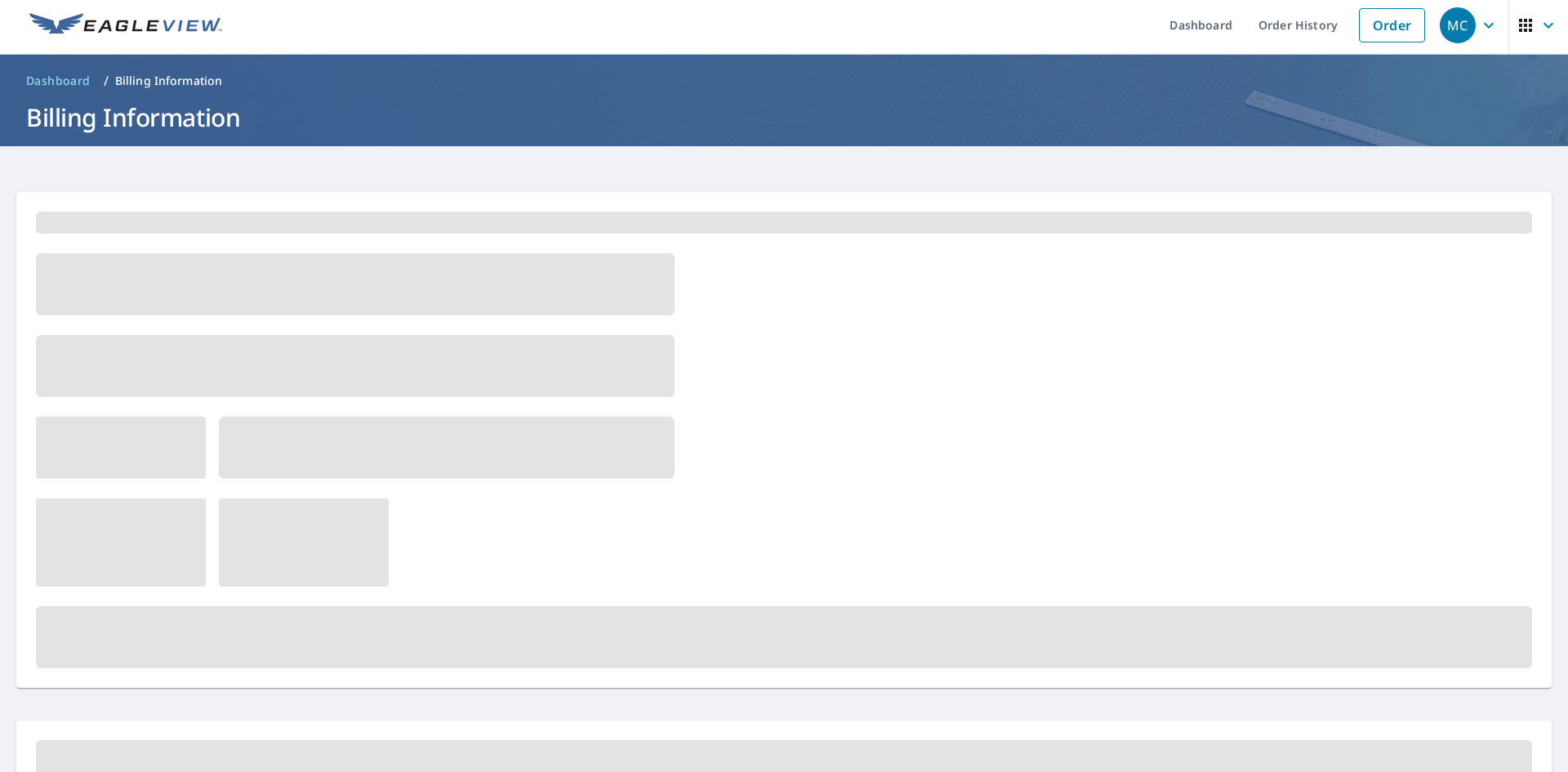
scroll to position [0, 0]
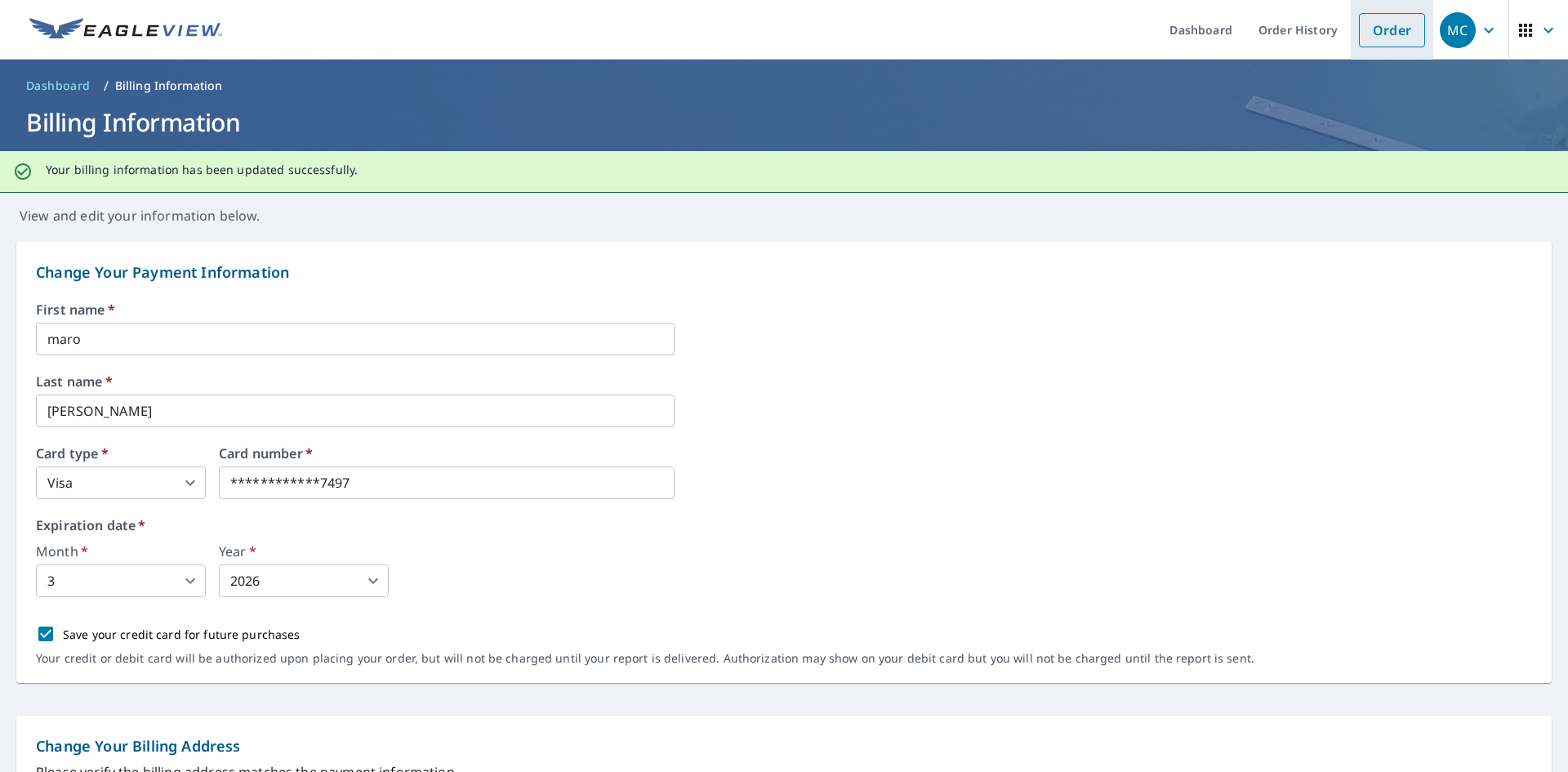
click at [1371, 15] on link "Order" at bounding box center [1392, 30] width 66 height 34
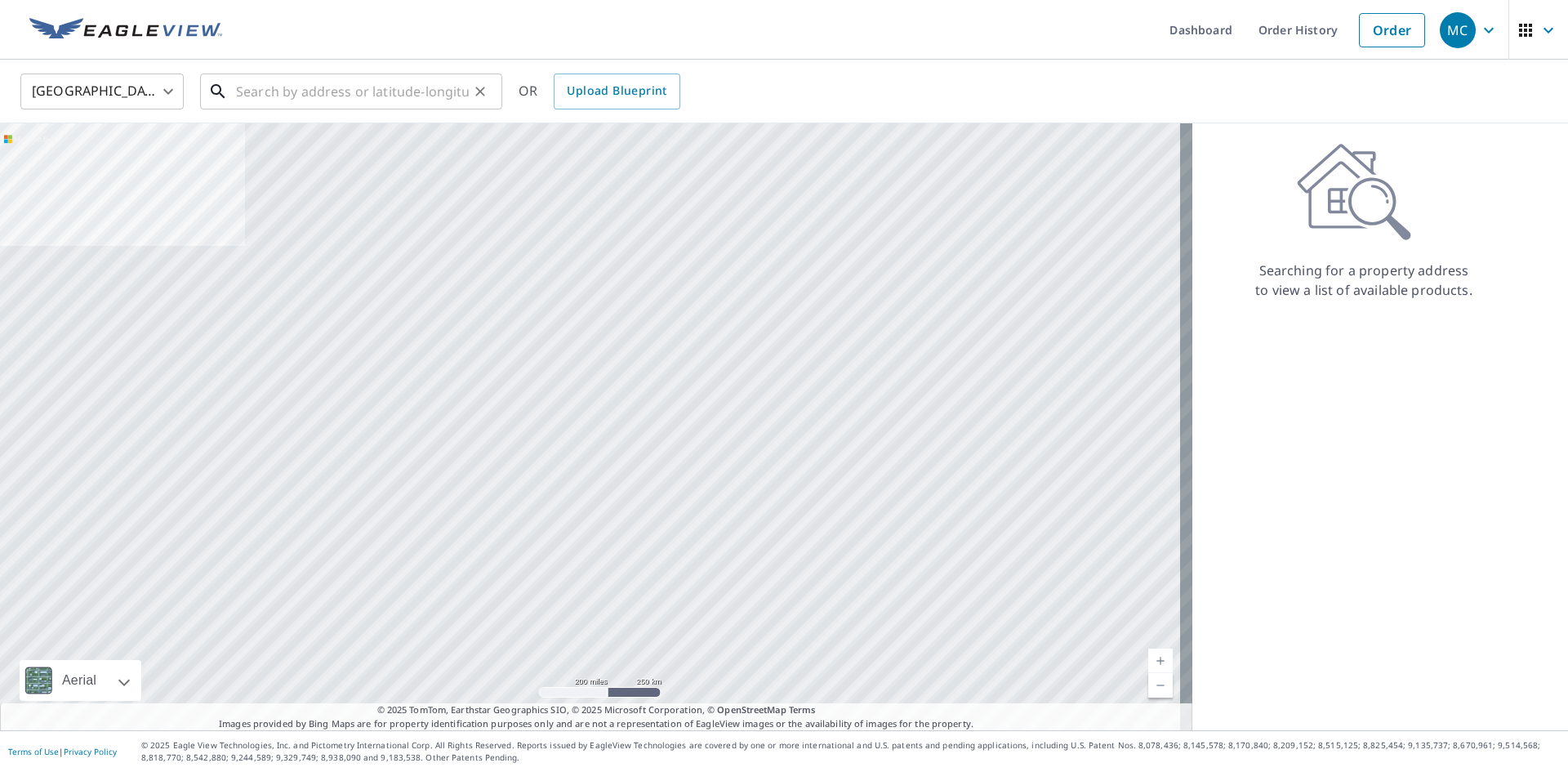
click at [444, 89] on input "text" at bounding box center [352, 92] width 233 height 45
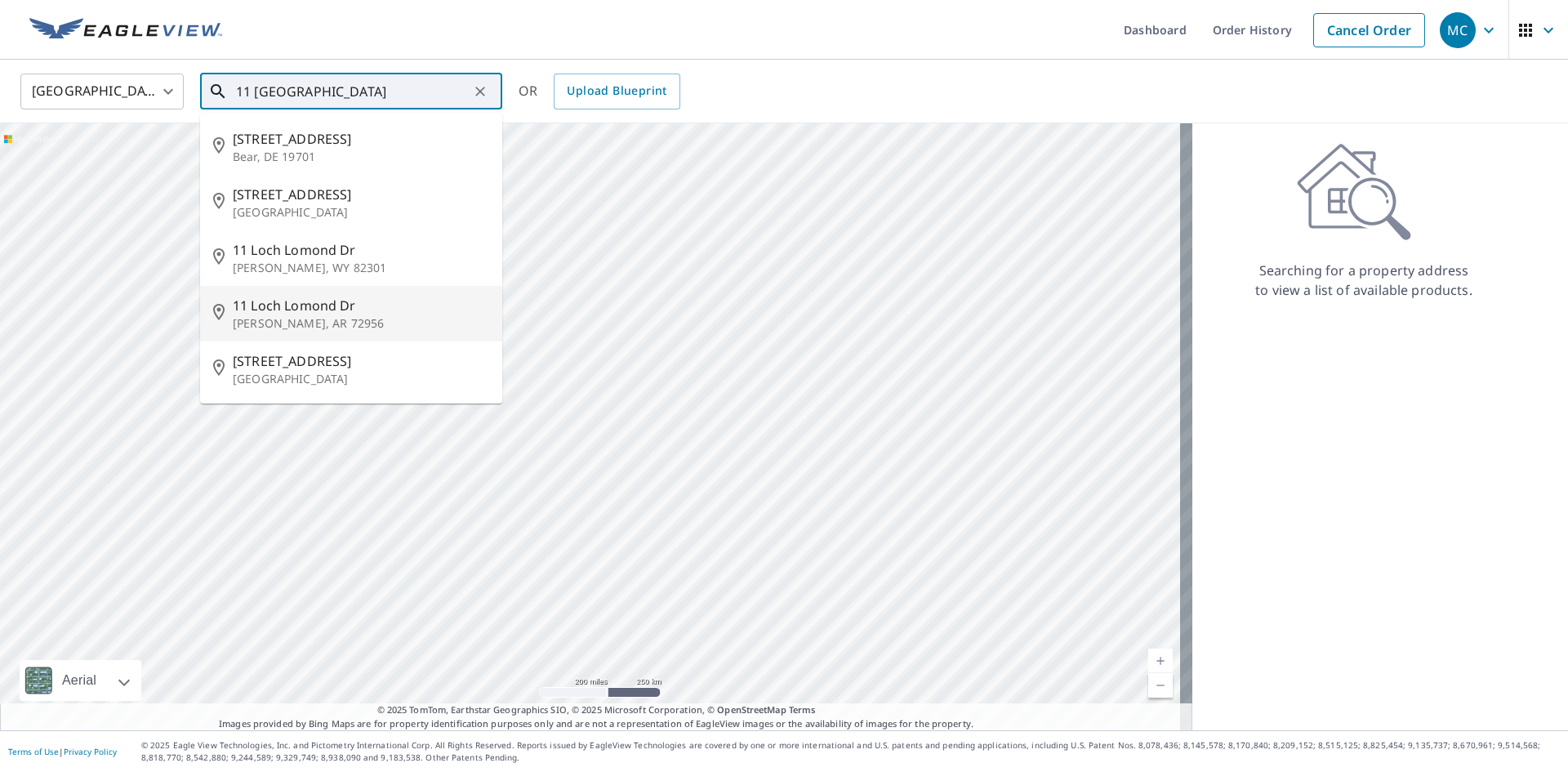
click at [291, 294] on li "[STREET_ADDRESS][PERSON_NAME]" at bounding box center [351, 313] width 302 height 55
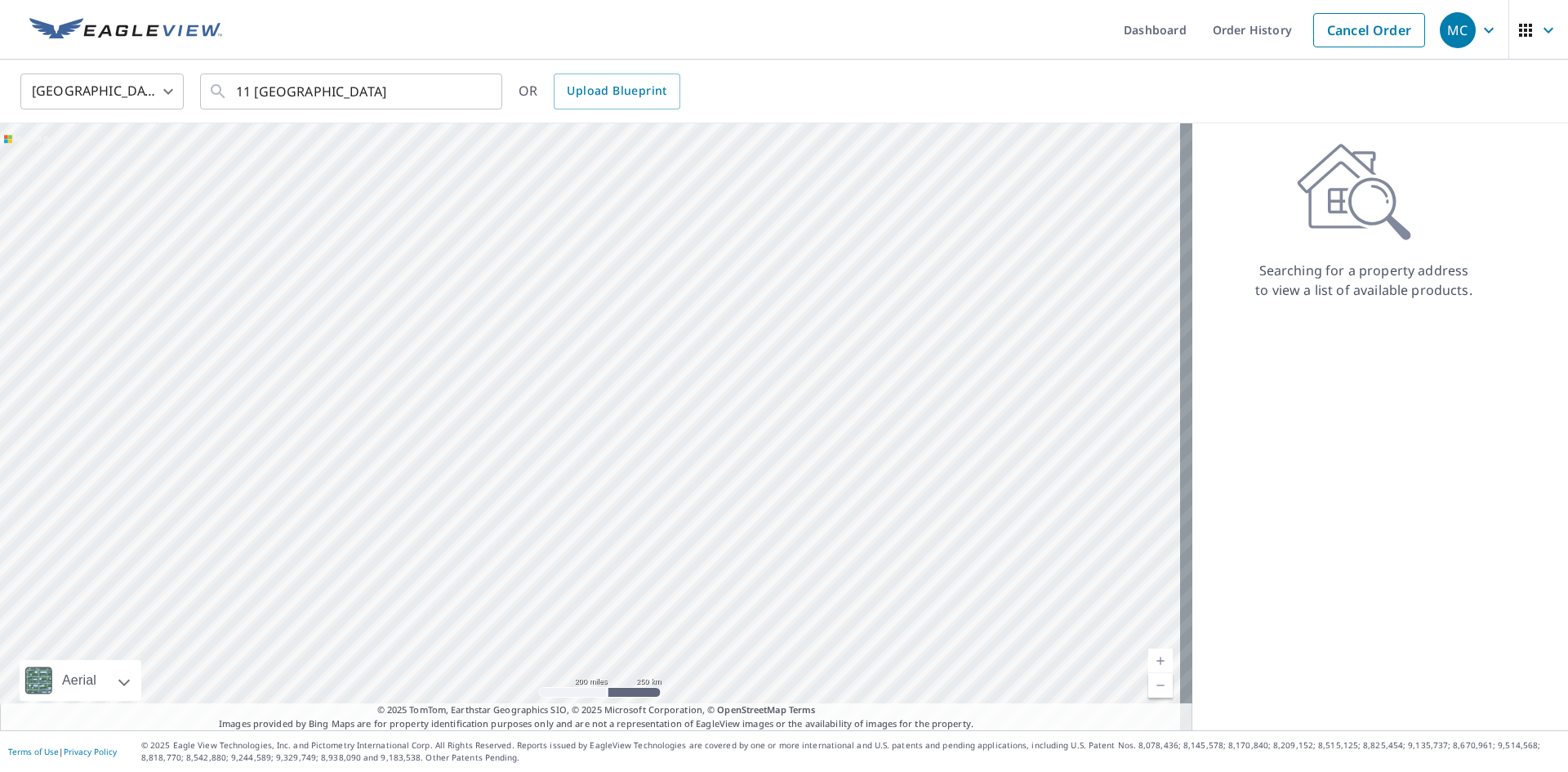
type input "[STREET_ADDRESS][PERSON_NAME]"
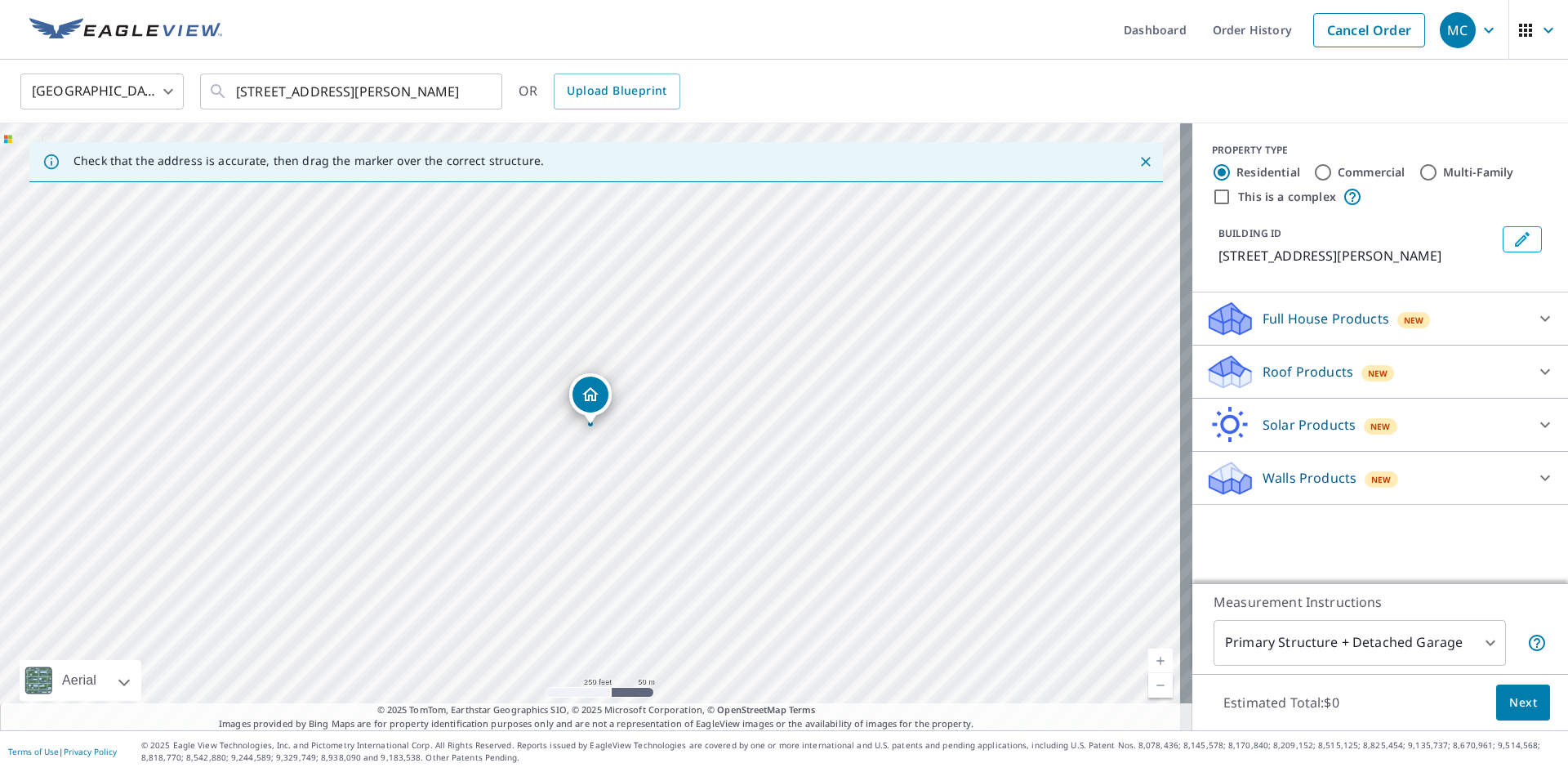
click at [1305, 360] on div "Roof Products New" at bounding box center [1365, 372] width 320 height 39
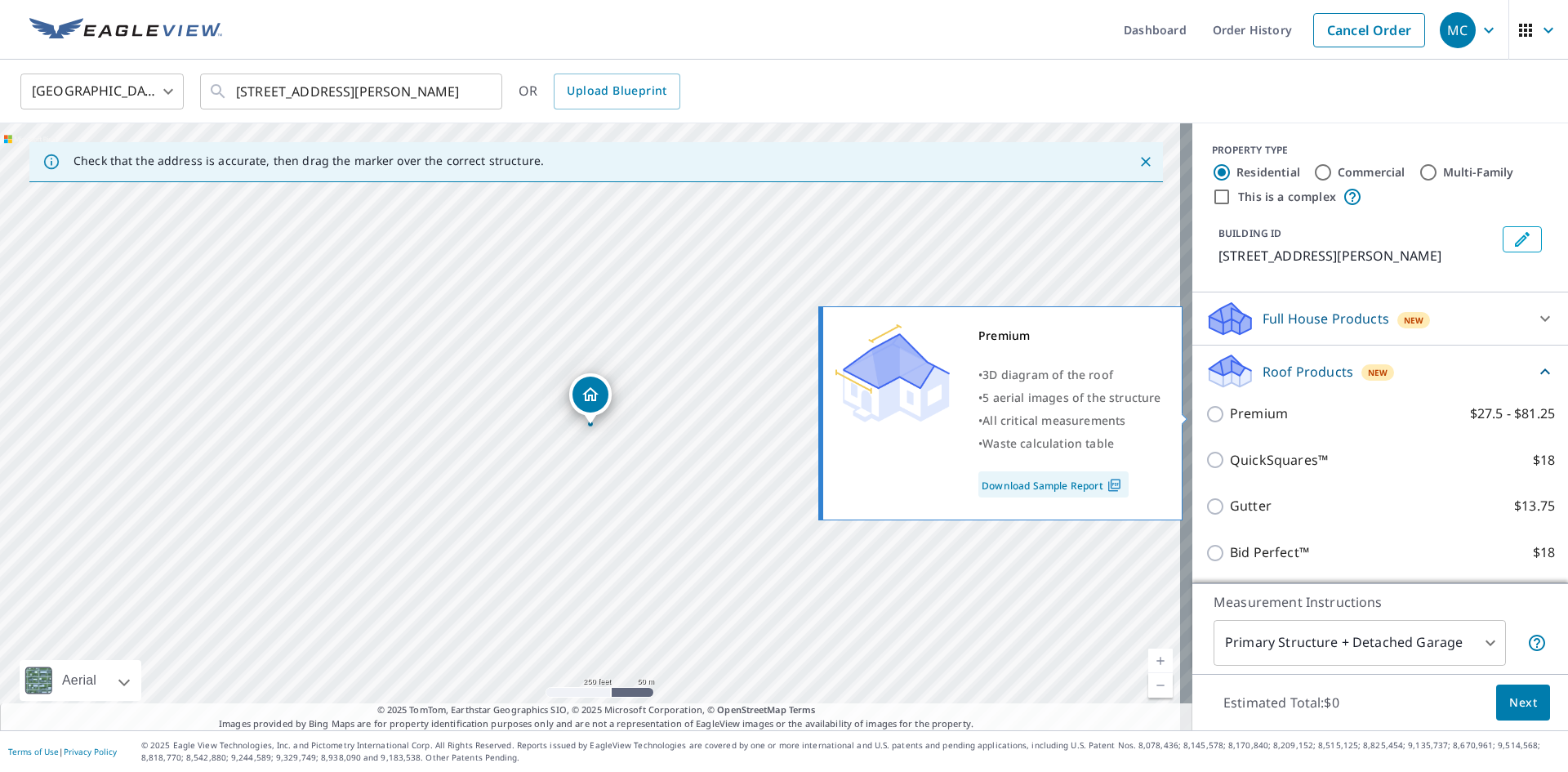
click at [1245, 404] on p "Premium" at bounding box center [1258, 413] width 58 height 20
click at [1230, 404] on input "Premium $27.5 - $81.25" at bounding box center [1217, 413] width 24 height 19
checkbox input "true"
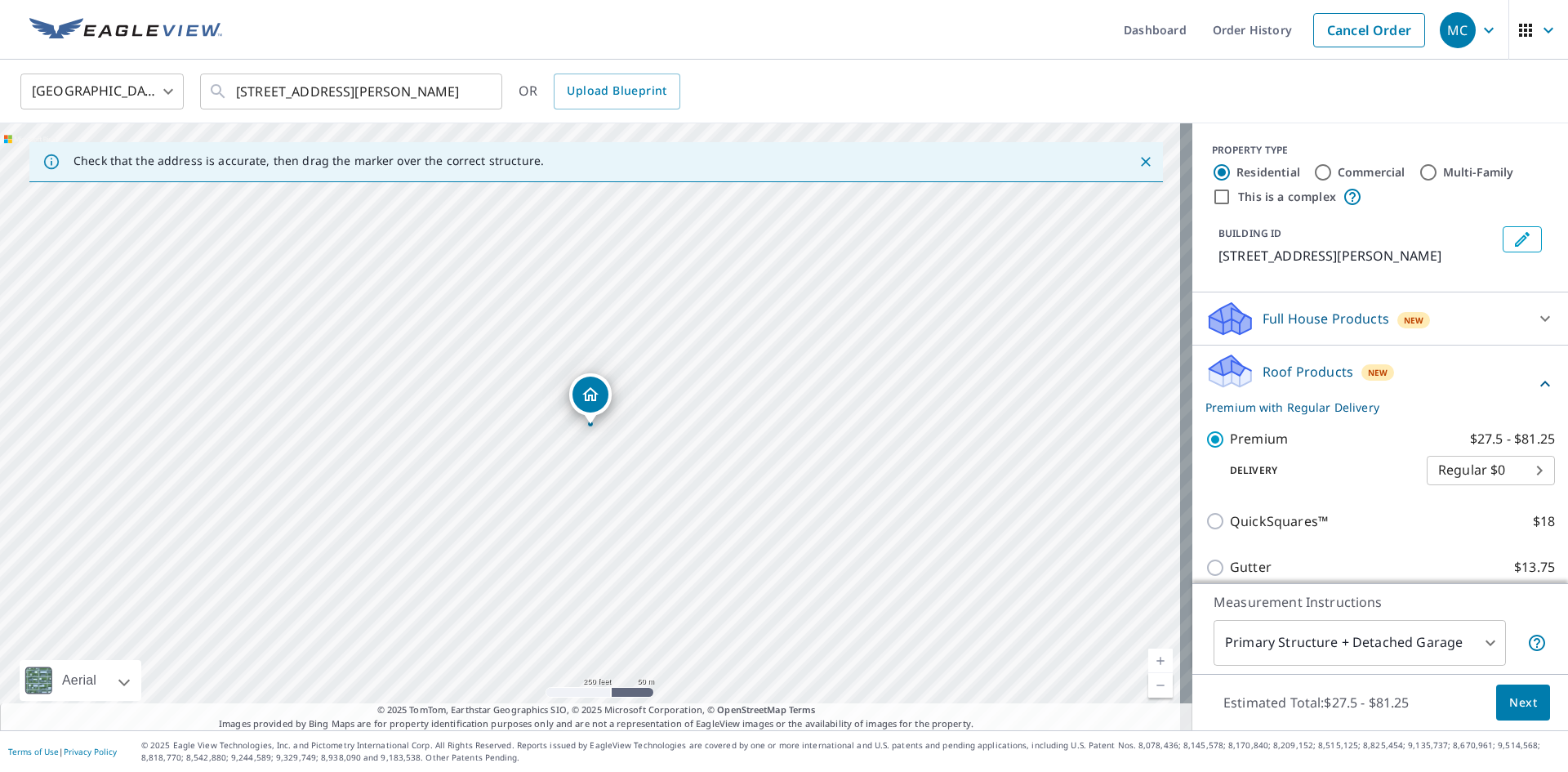
click at [1509, 705] on span "Next" at bounding box center [1523, 702] width 28 height 20
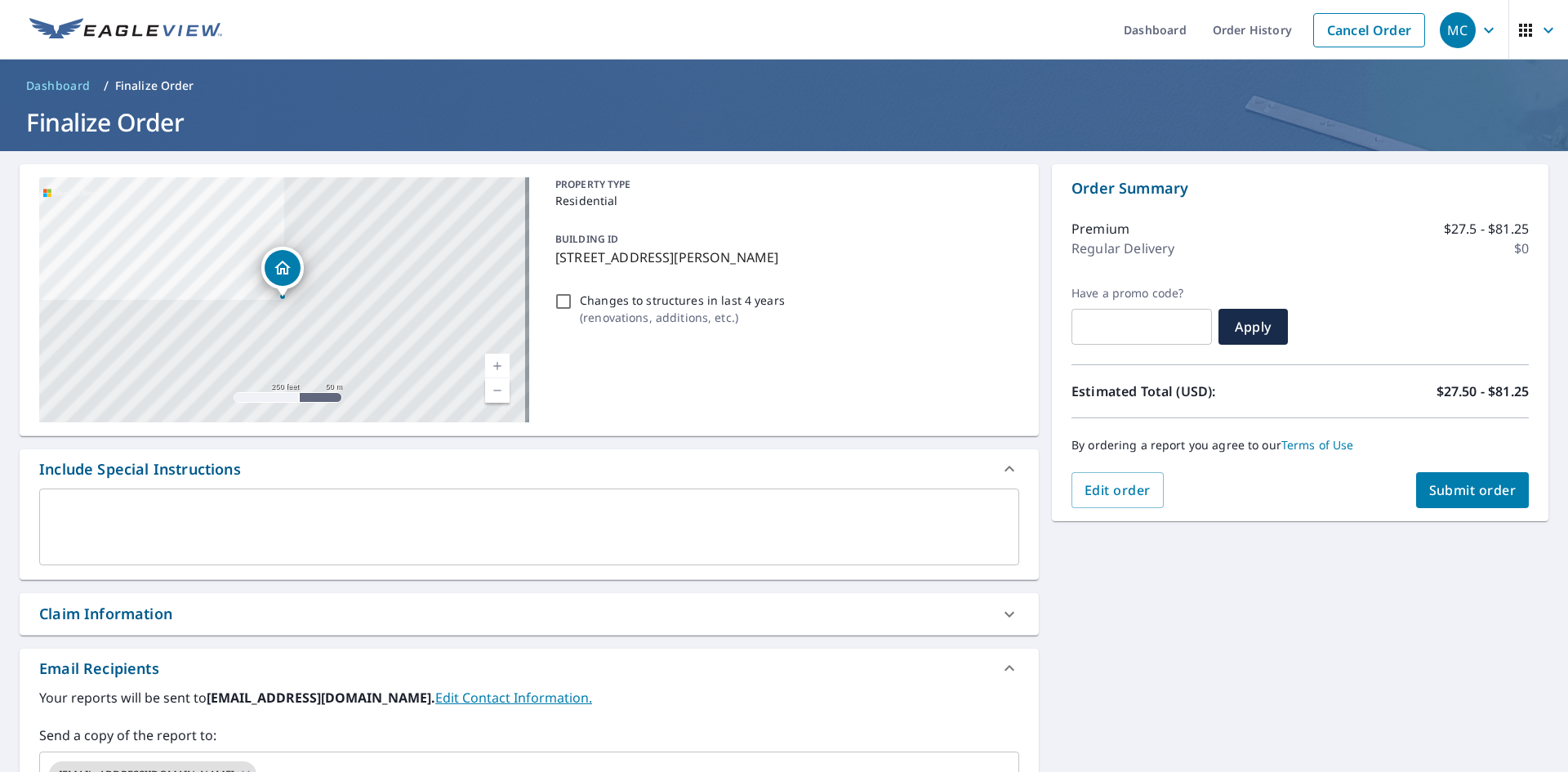
click at [1466, 487] on span "Submit order" at bounding box center [1472, 490] width 87 height 18
